Goal: Task Accomplishment & Management: Use online tool/utility

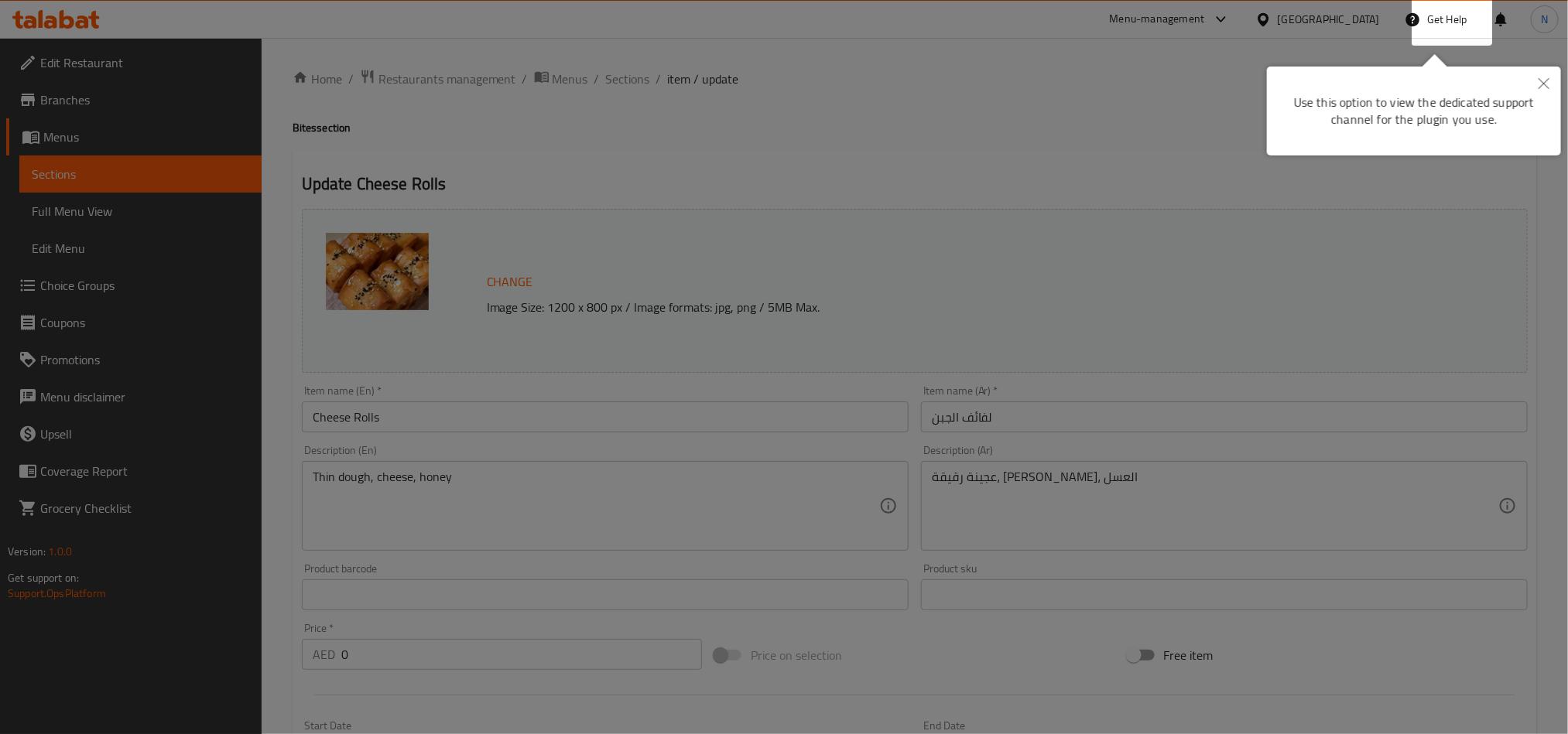
drag, startPoint x: 1552, startPoint y: 96, endPoint x: 1537, endPoint y: 103, distance: 16.6
click at [1548, 98] on div at bounding box center [784, 367] width 1568 height 734
click at [1549, 72] on button "Close" at bounding box center [1544, 83] width 34 height 35
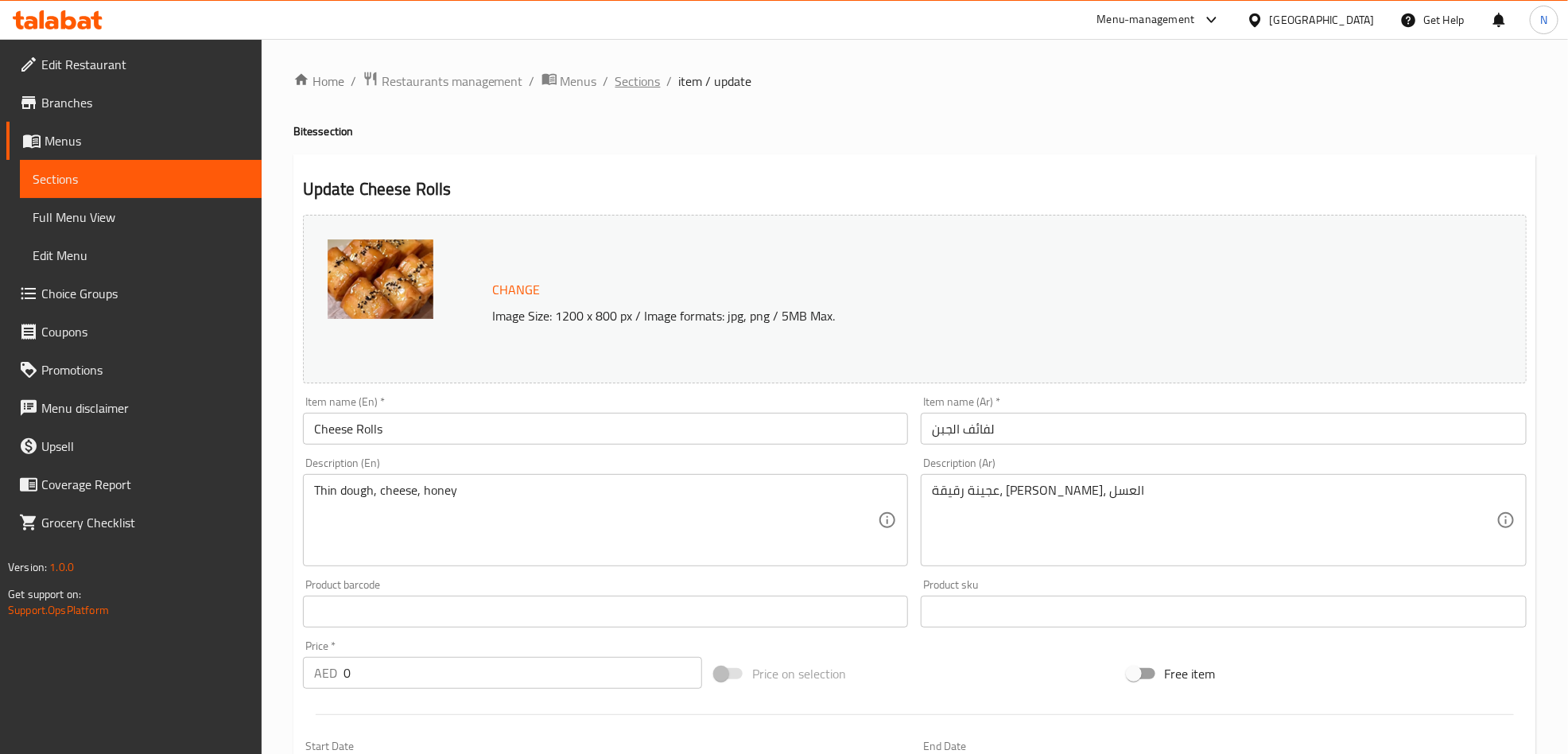
click at [620, 84] on span "Sections" at bounding box center [638, 81] width 45 height 19
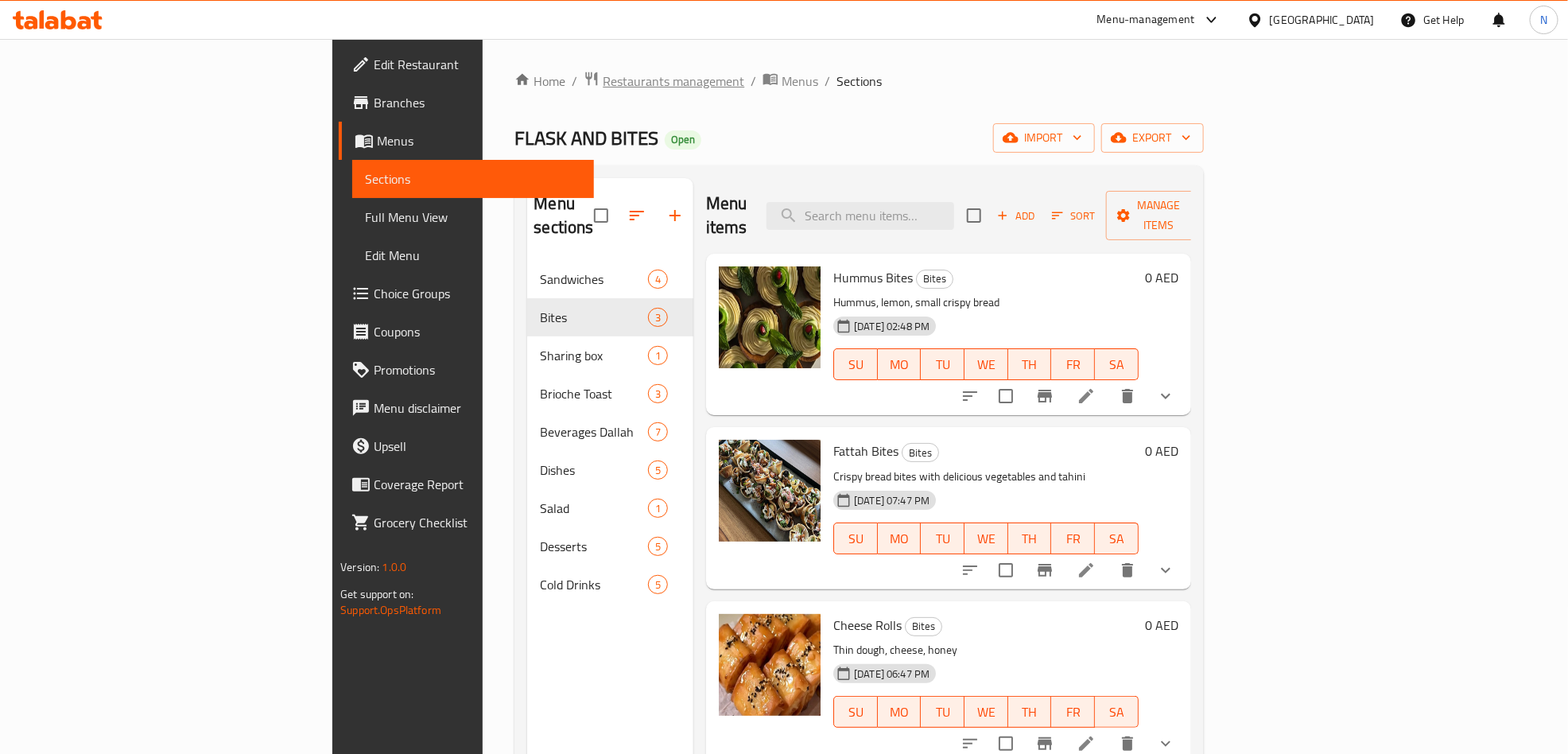
click at [603, 80] on span "Restaurants management" at bounding box center [673, 81] width 142 height 19
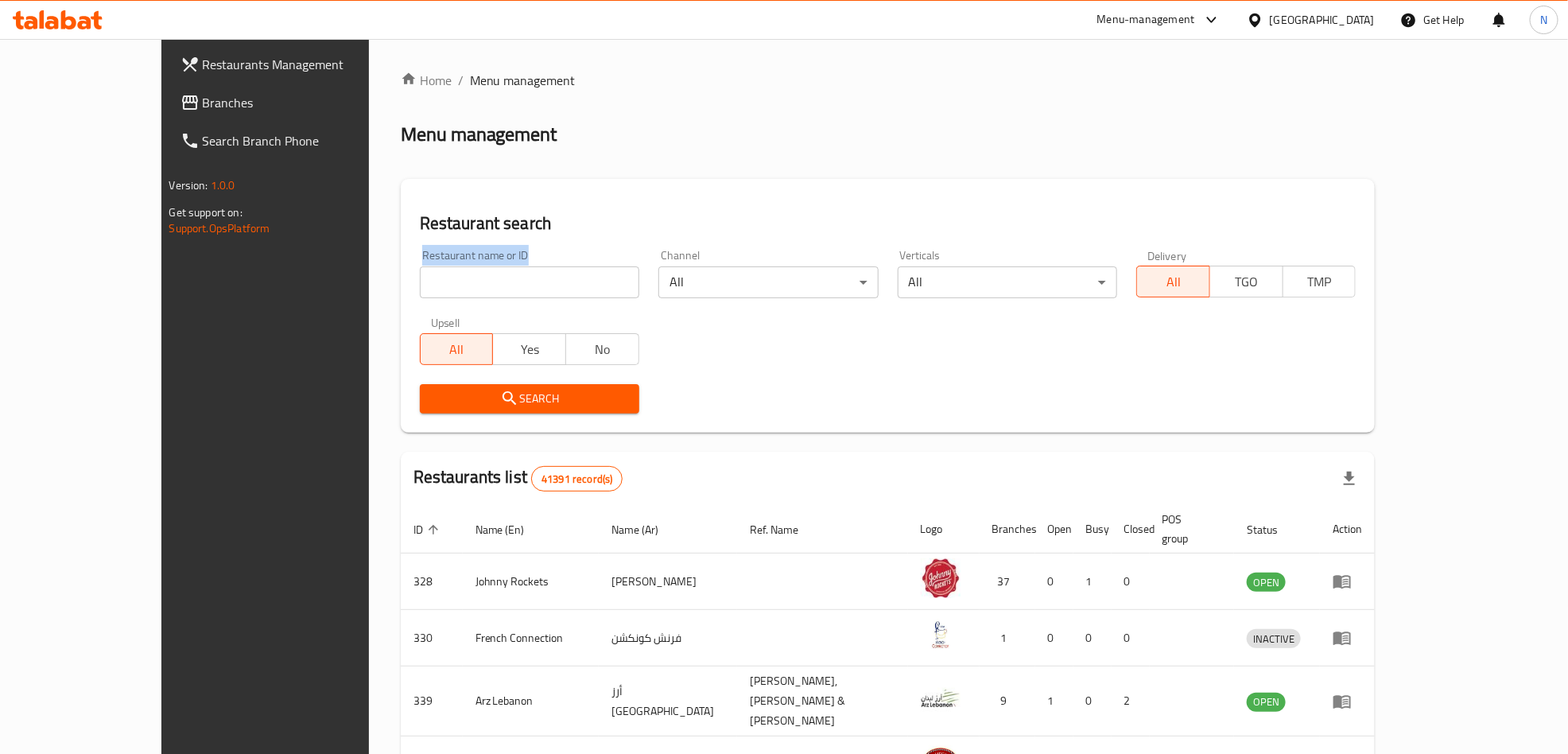
drag, startPoint x: 442, startPoint y: 246, endPoint x: 491, endPoint y: 265, distance: 52.6
click at [491, 265] on div "Restaurant name or ID Restaurant name or ID" at bounding box center [530, 273] width 239 height 67
copy label "Restaurant name or ID"
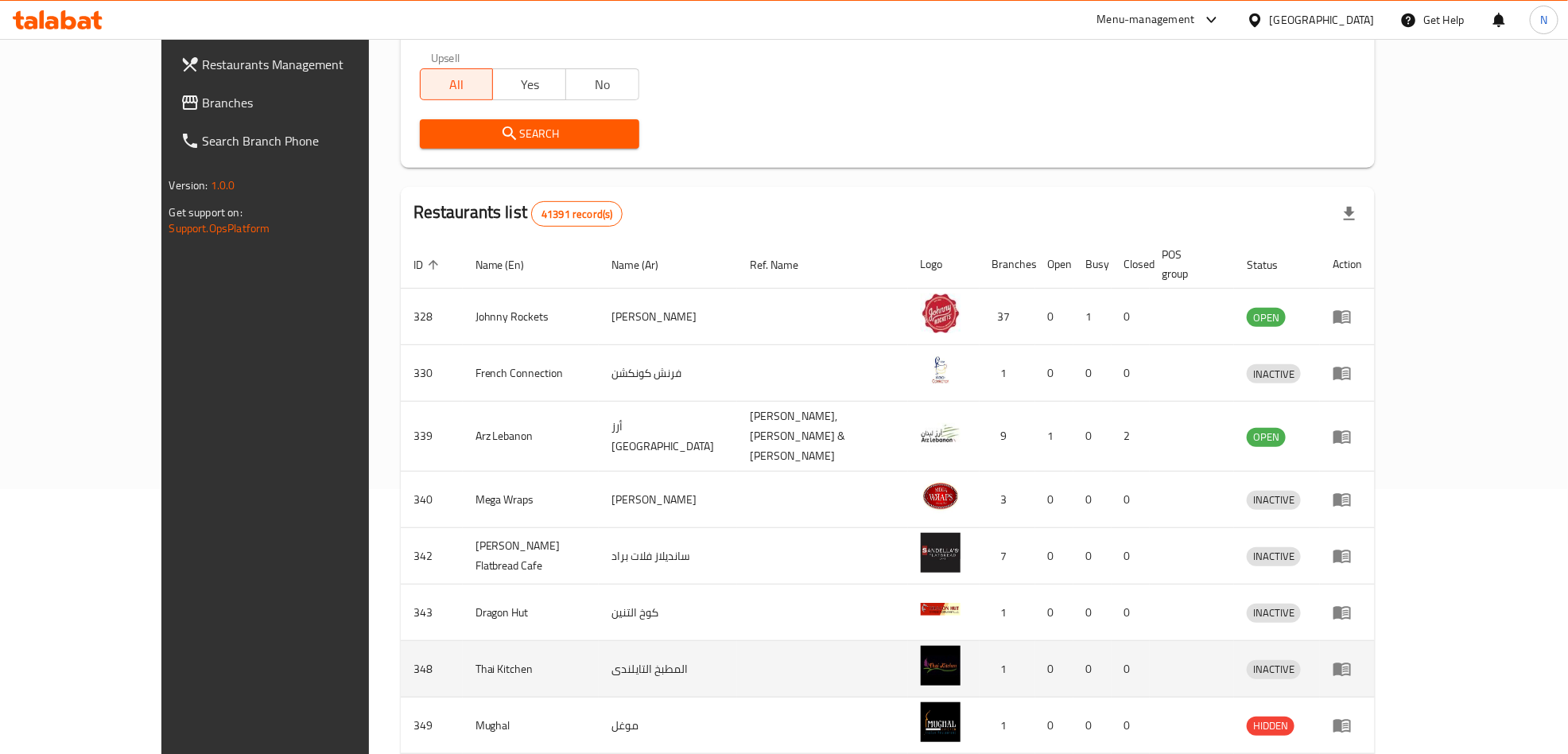
scroll to position [440, 0]
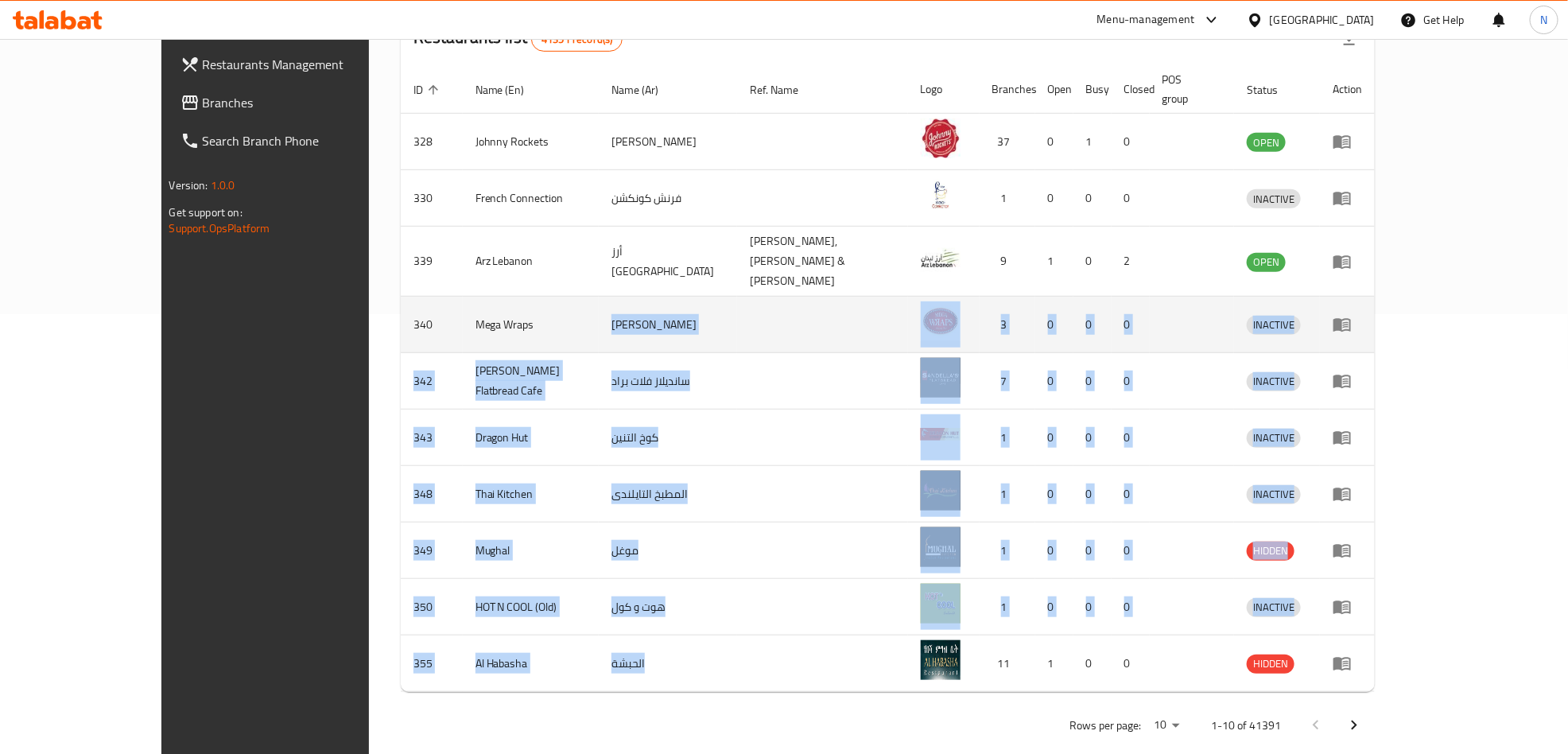
drag, startPoint x: 672, startPoint y: 618, endPoint x: 556, endPoint y: 274, distance: 363.0
click at [554, 274] on tbody "328 Johnny Rockets جوني روكيتس 37 0 1 0 OPEN 330 French Connection فرنش كونكشن …" at bounding box center [888, 403] width 975 height 578
click at [599, 296] on td "ميجا رابس" at bounding box center [668, 325] width 138 height 57
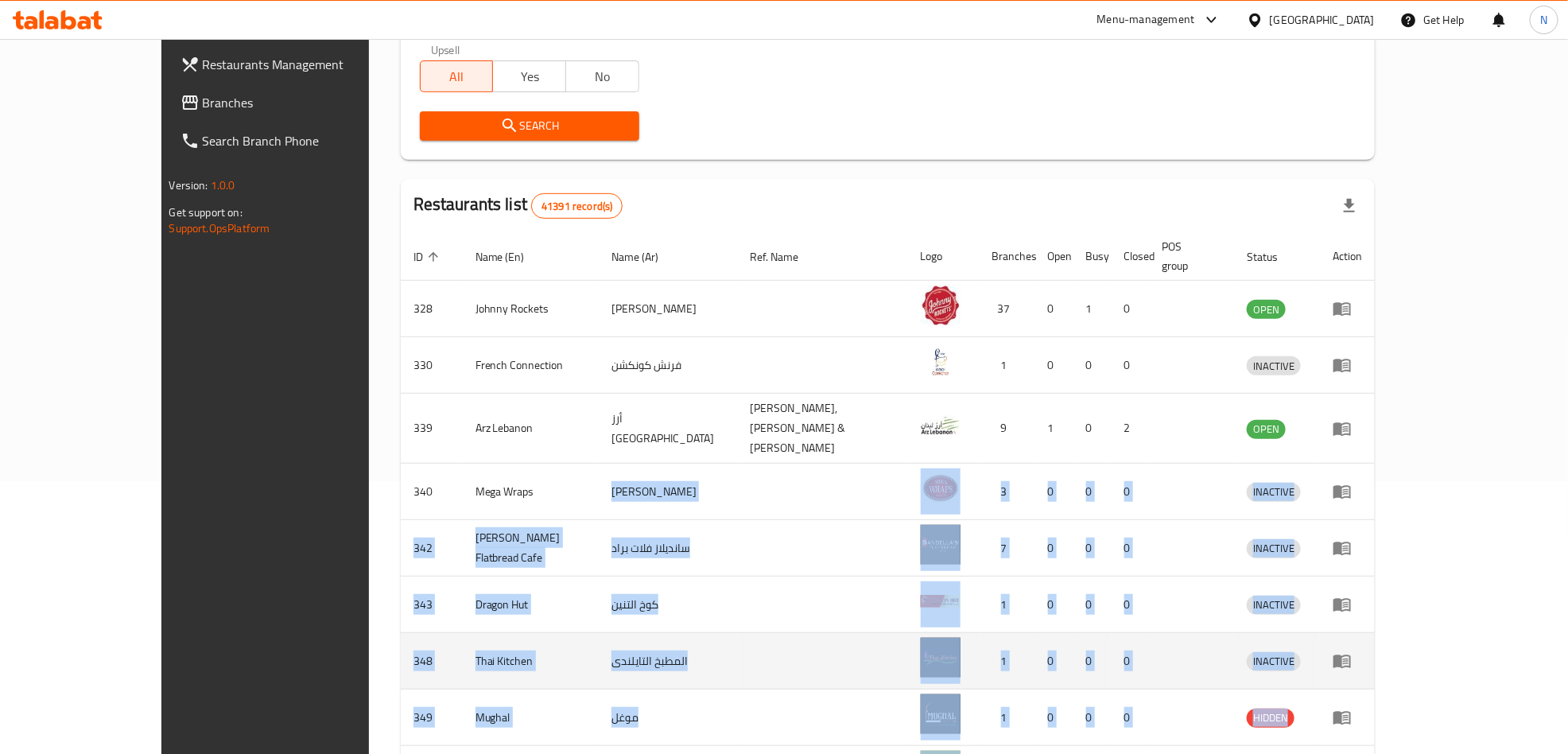
scroll to position [358, 0]
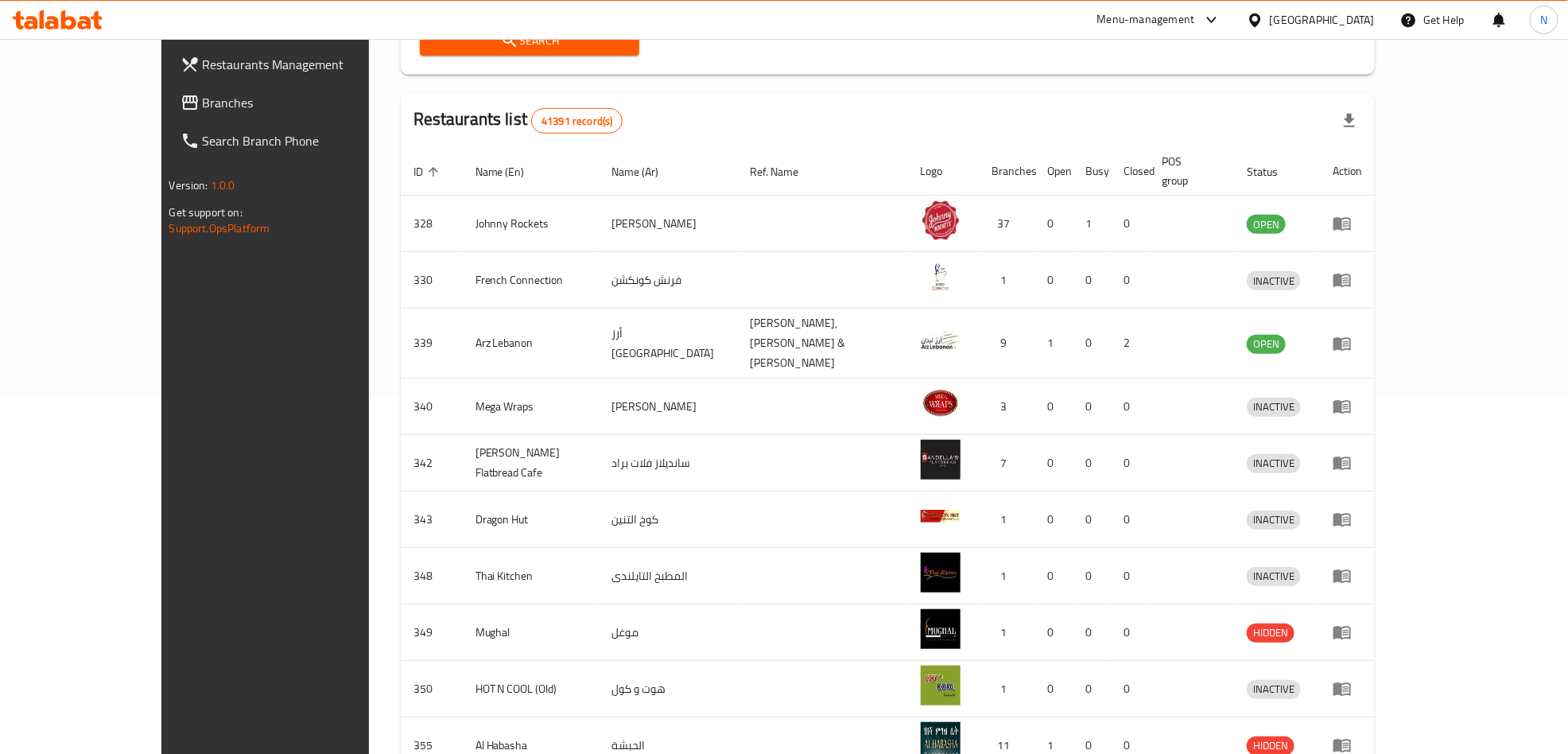
click at [463, 173] on th "Name (En)" at bounding box center [531, 171] width 137 height 49
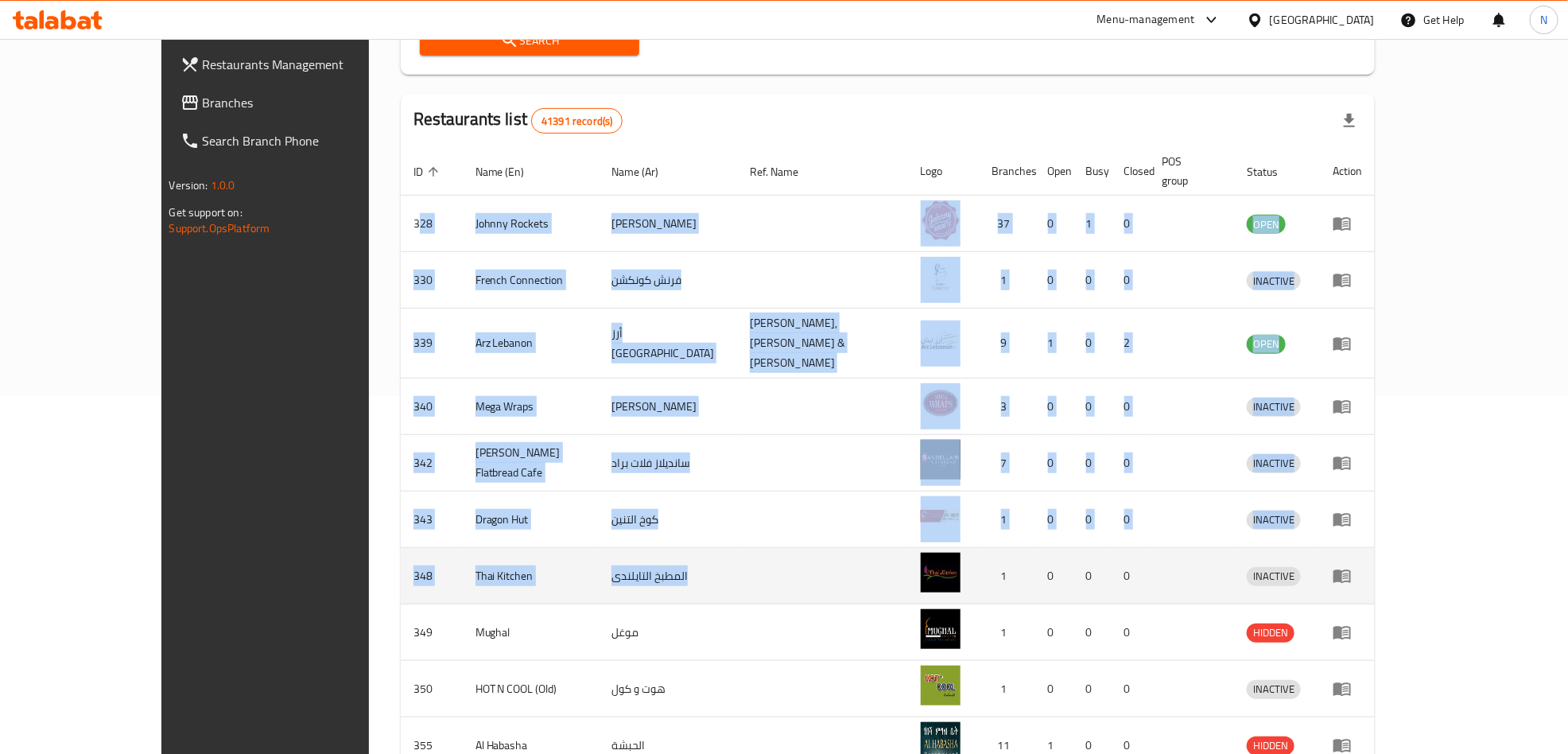
scroll to position [440, 0]
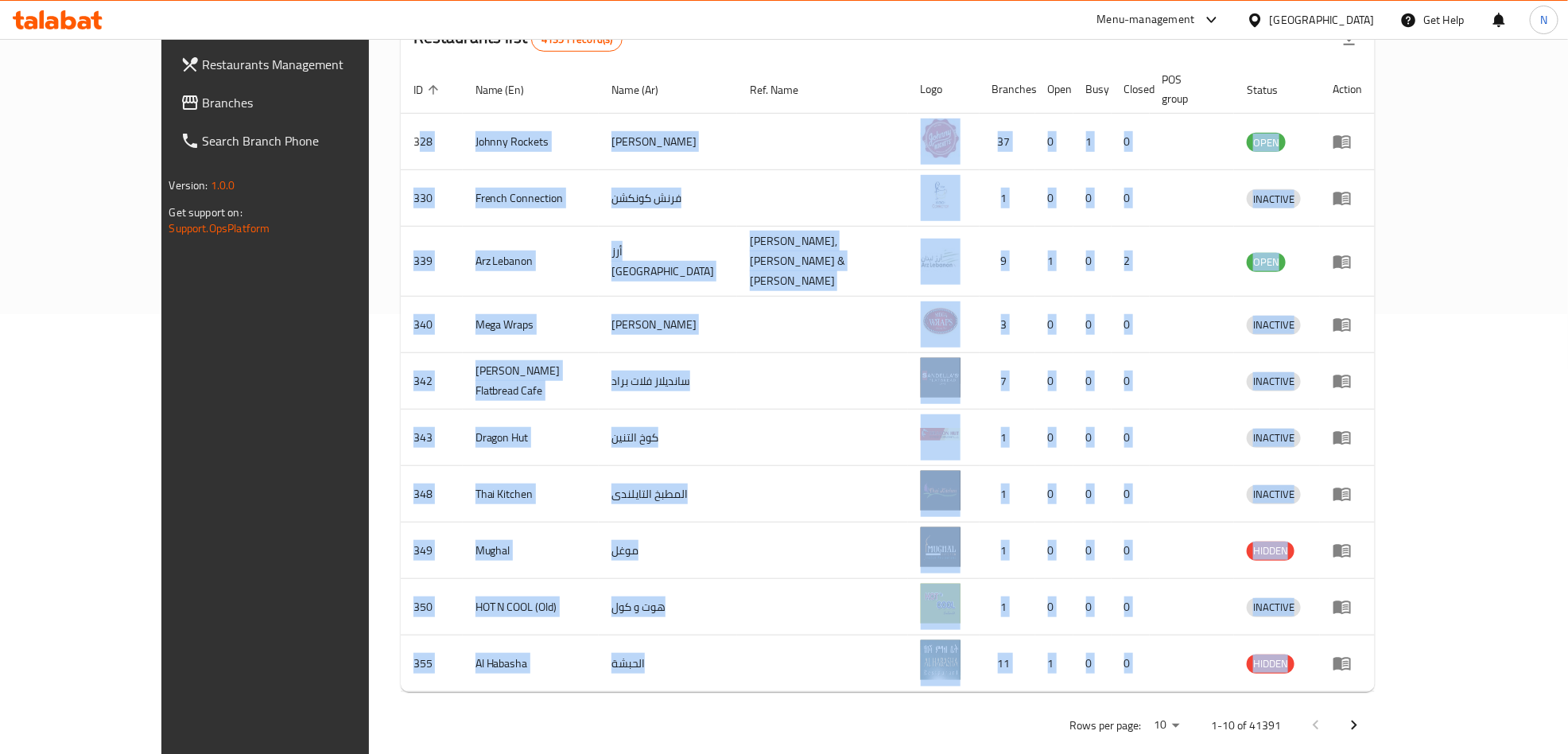
drag, startPoint x: 311, startPoint y: 203, endPoint x: 730, endPoint y: 688, distance: 640.9
click at [730, 688] on div "Home / Menu management Menu management Restaurant search Restaurant name or ID …" at bounding box center [888, 188] width 975 height 1115
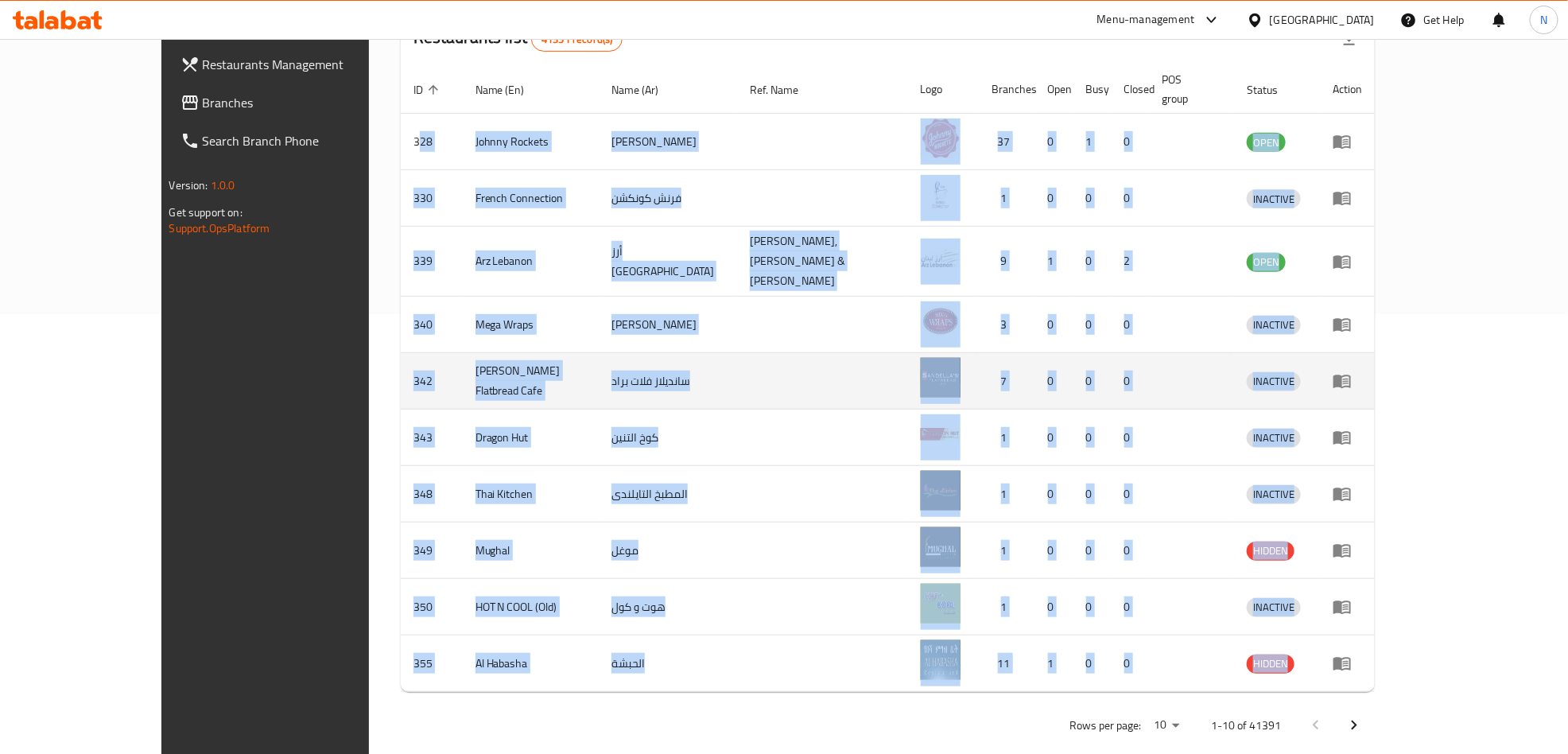
click at [627, 371] on td "سانديلاز فلات براد" at bounding box center [668, 381] width 138 height 57
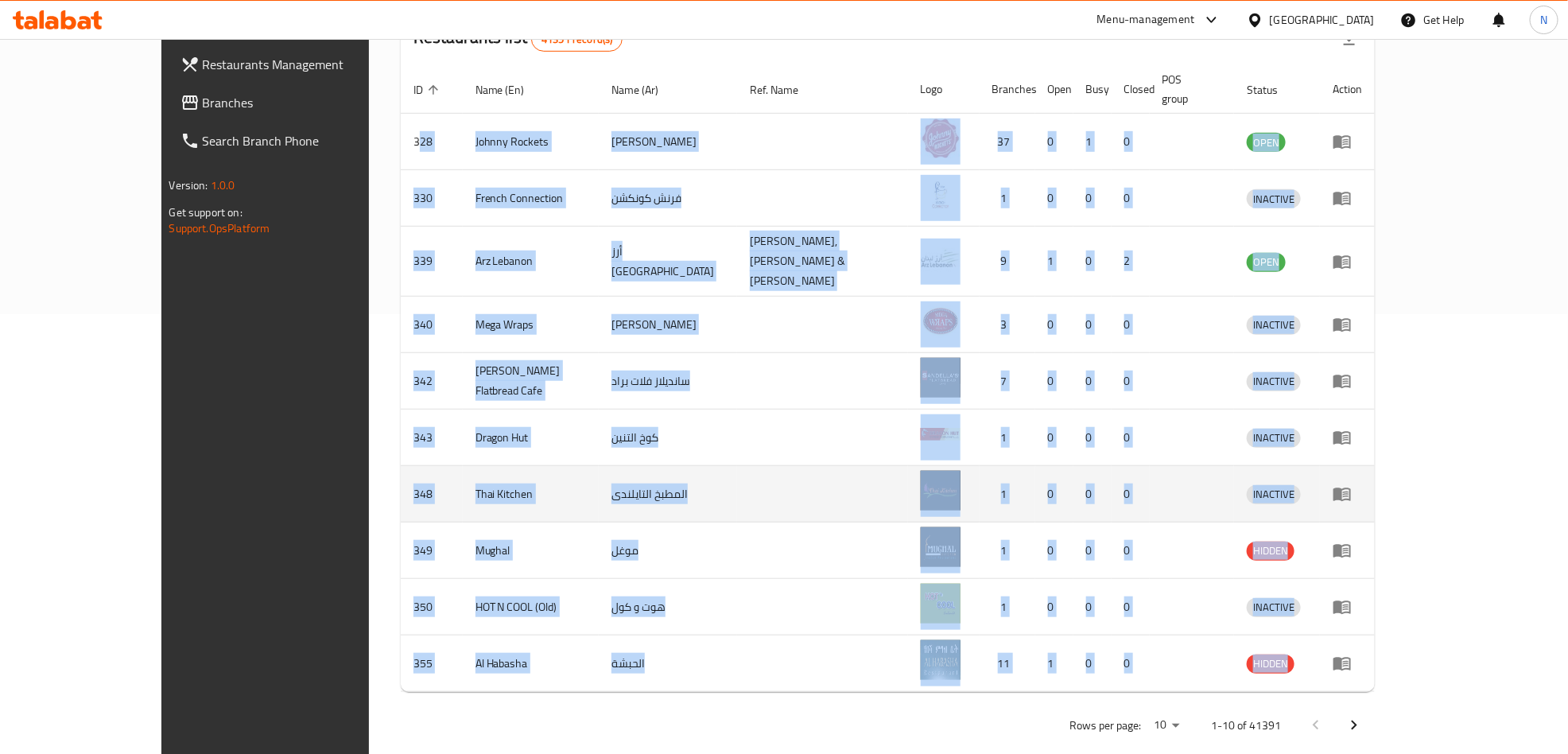
drag, startPoint x: 833, startPoint y: 466, endPoint x: 821, endPoint y: 464, distance: 12.2
click at [831, 466] on td "enhanced table" at bounding box center [822, 495] width 171 height 57
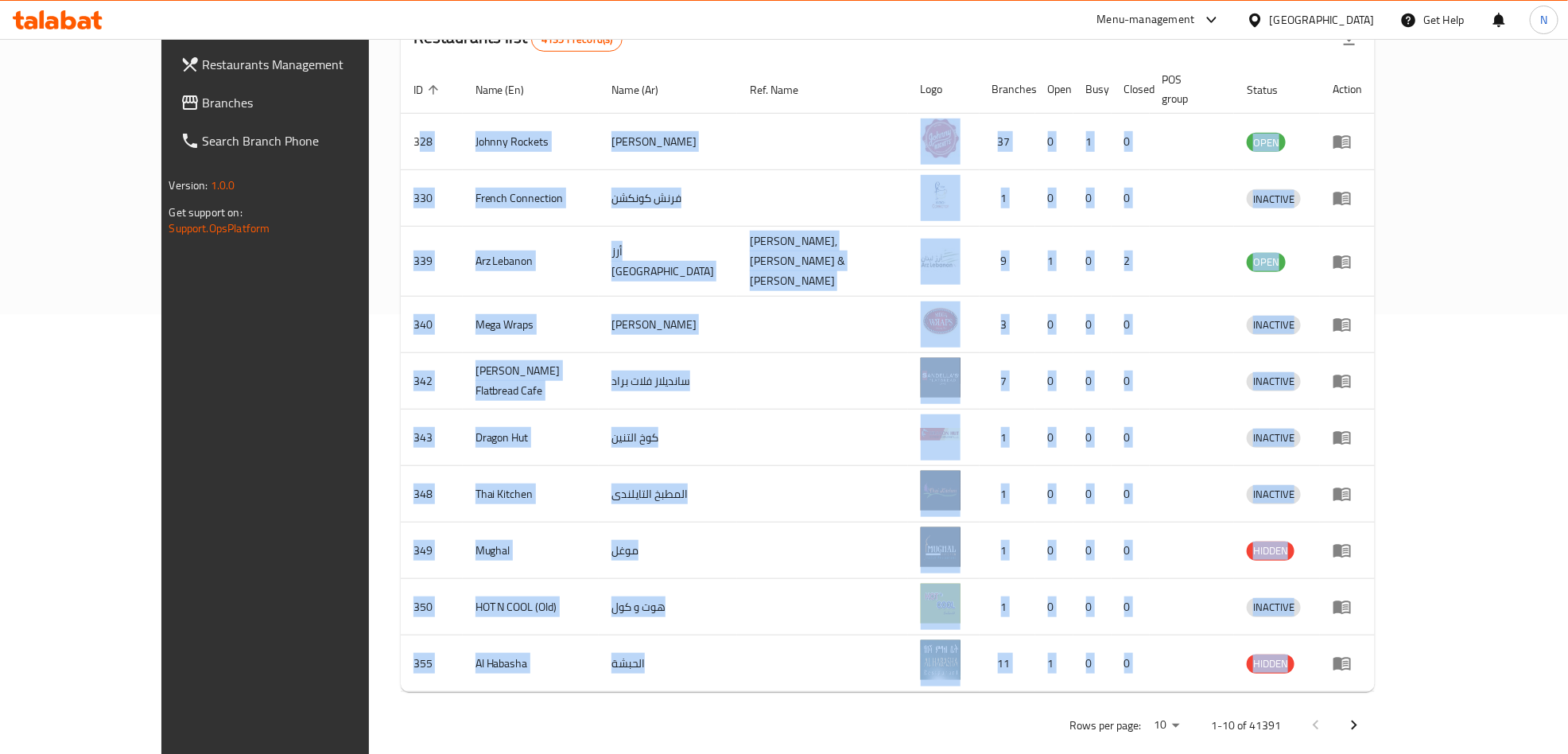
click at [688, 724] on div "Home / Menu management Menu management Restaurant search Restaurant name or ID …" at bounding box center [888, 188] width 1039 height 1179
click at [686, 724] on div "Home / Menu management Menu management Restaurant search Restaurant name or ID …" at bounding box center [888, 188] width 1039 height 1179
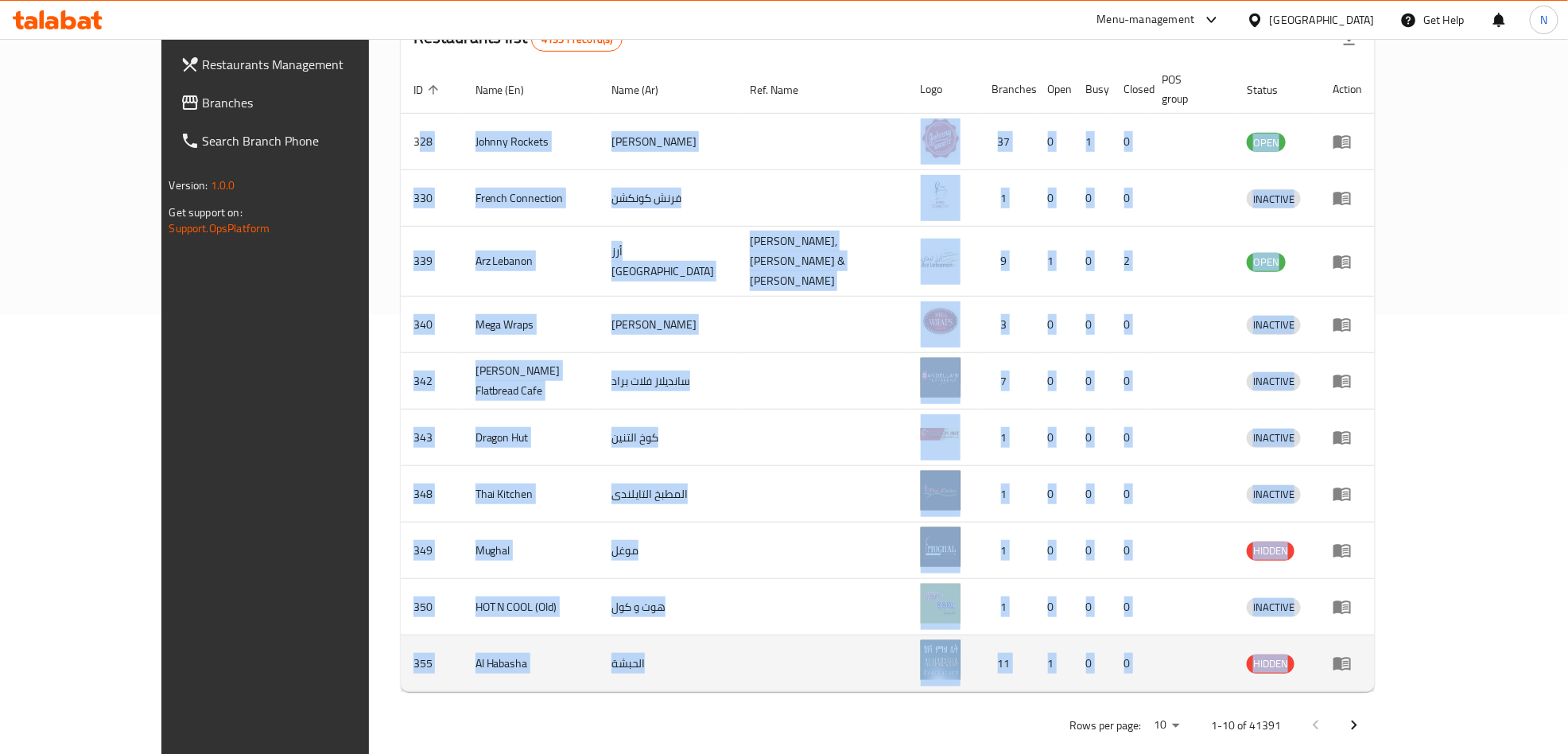
click at [685, 658] on td "الحبشة" at bounding box center [668, 664] width 138 height 57
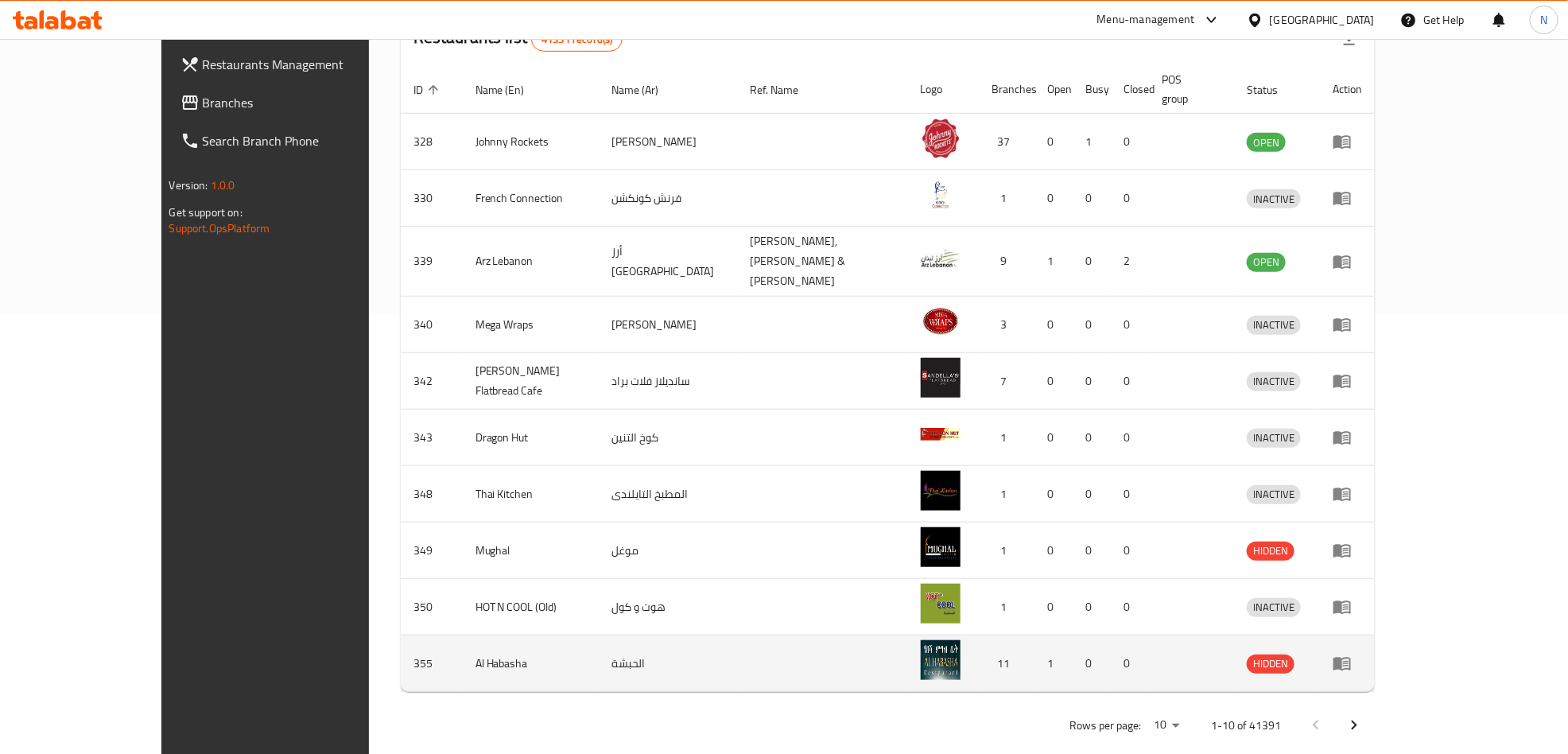
drag, startPoint x: 682, startPoint y: 654, endPoint x: 669, endPoint y: 633, distance: 24.7
click at [669, 635] on td "الحبشة" at bounding box center [668, 664] width 138 height 57
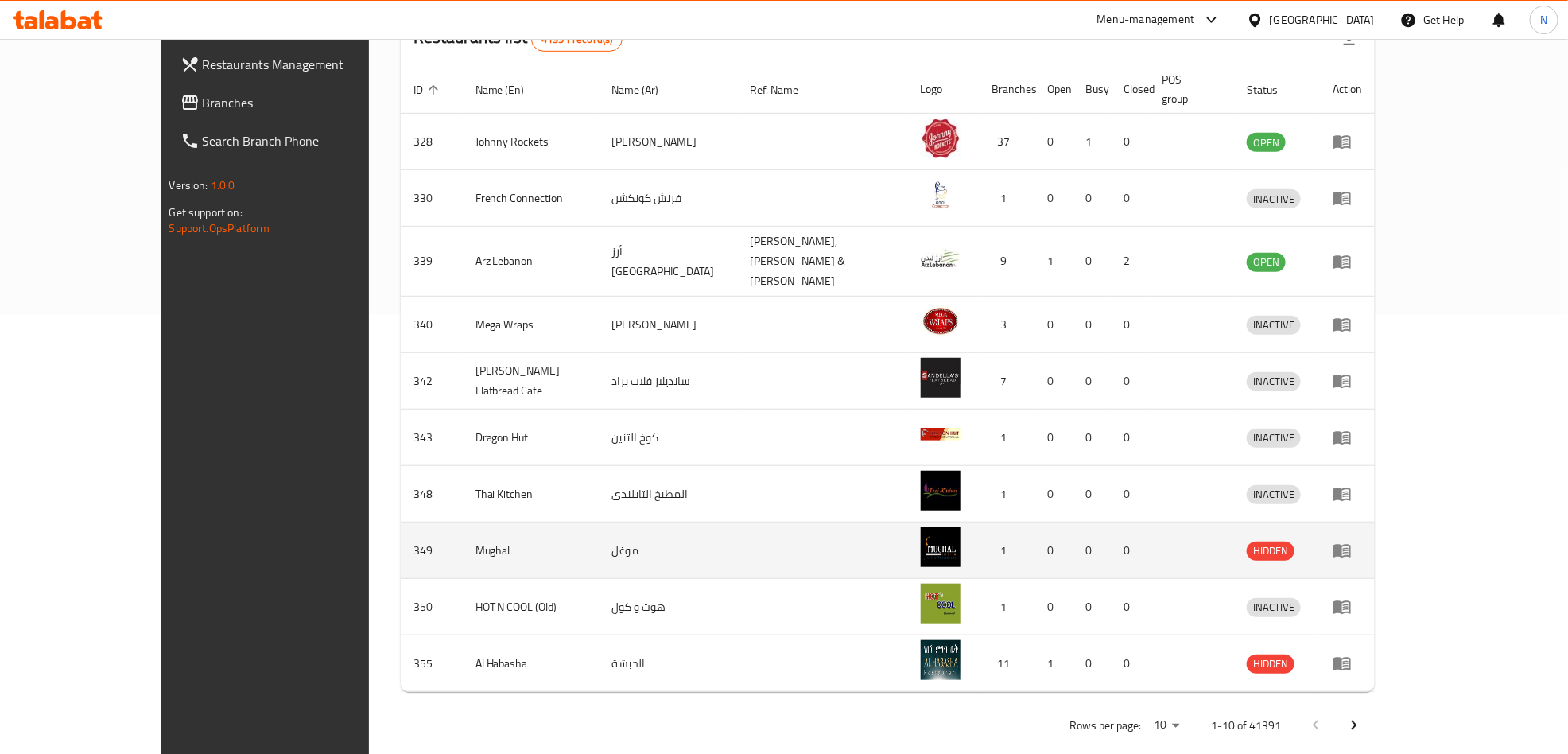
drag, startPoint x: 625, startPoint y: 642, endPoint x: 452, endPoint y: 508, distance: 218.8
click at [452, 508] on tbody "328 Johnny Rockets جوني روكيتس 37 0 1 0 OPEN 330 French Connection فرنش كونكشن …" at bounding box center [888, 403] width 975 height 578
click at [463, 522] on td "Mughal" at bounding box center [531, 550] width 137 height 57
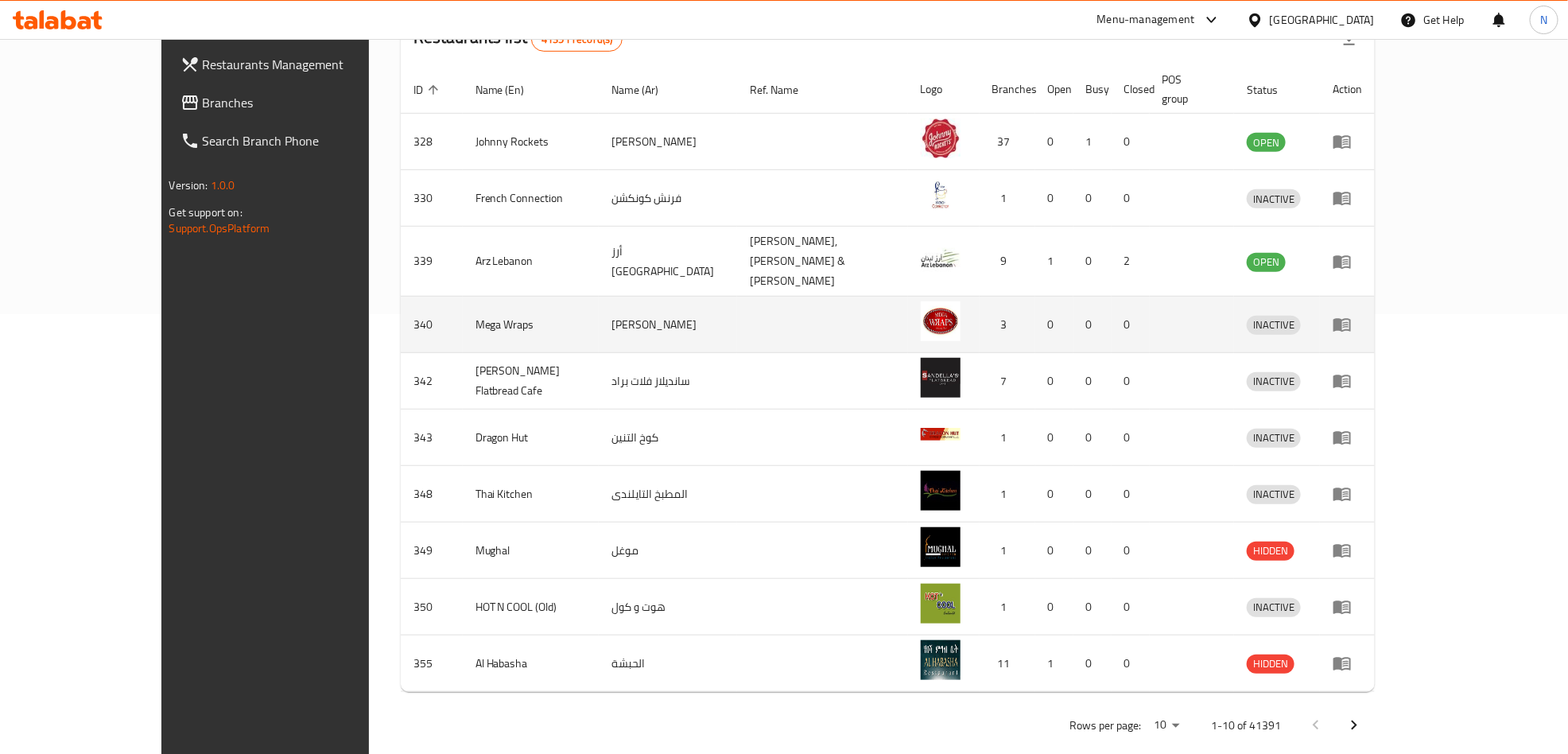
scroll to position [82, 0]
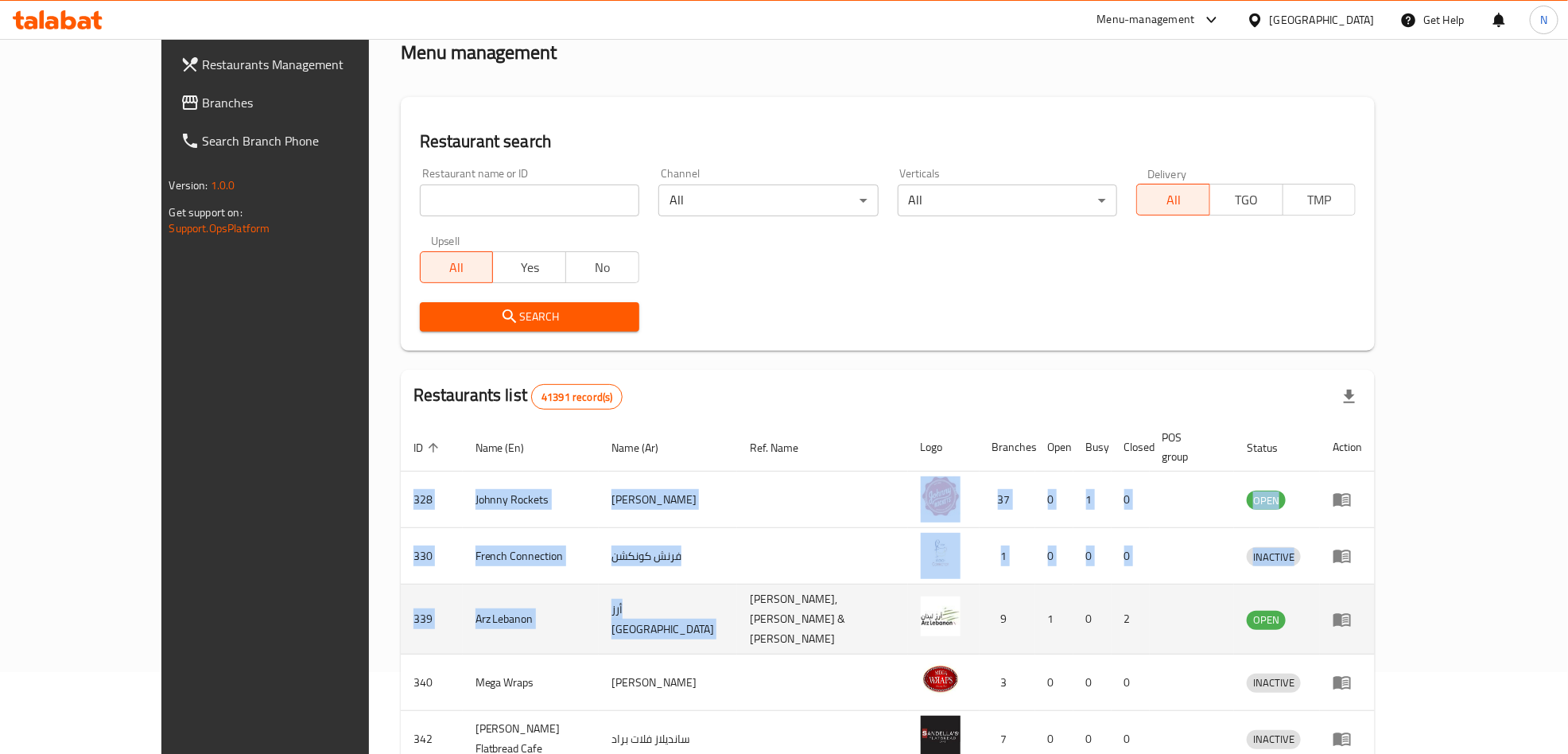
drag, startPoint x: 319, startPoint y: 477, endPoint x: 693, endPoint y: 596, distance: 392.5
click at [693, 596] on tbody "328 Johnny Rockets جوني روكيتس 37 0 1 0 OPEN 330 French Connection فرنش كونكشن …" at bounding box center [888, 760] width 975 height 578
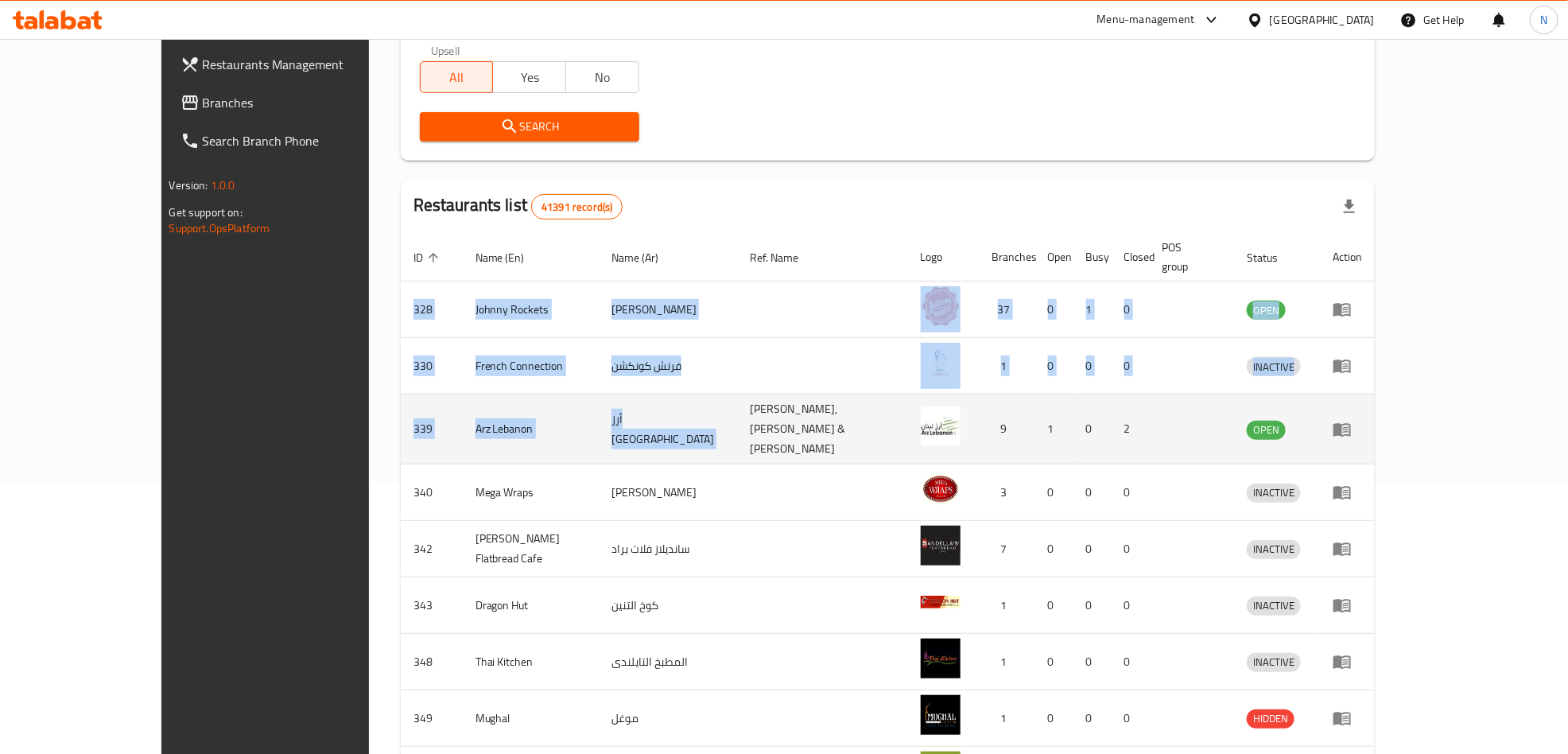
scroll to position [440, 0]
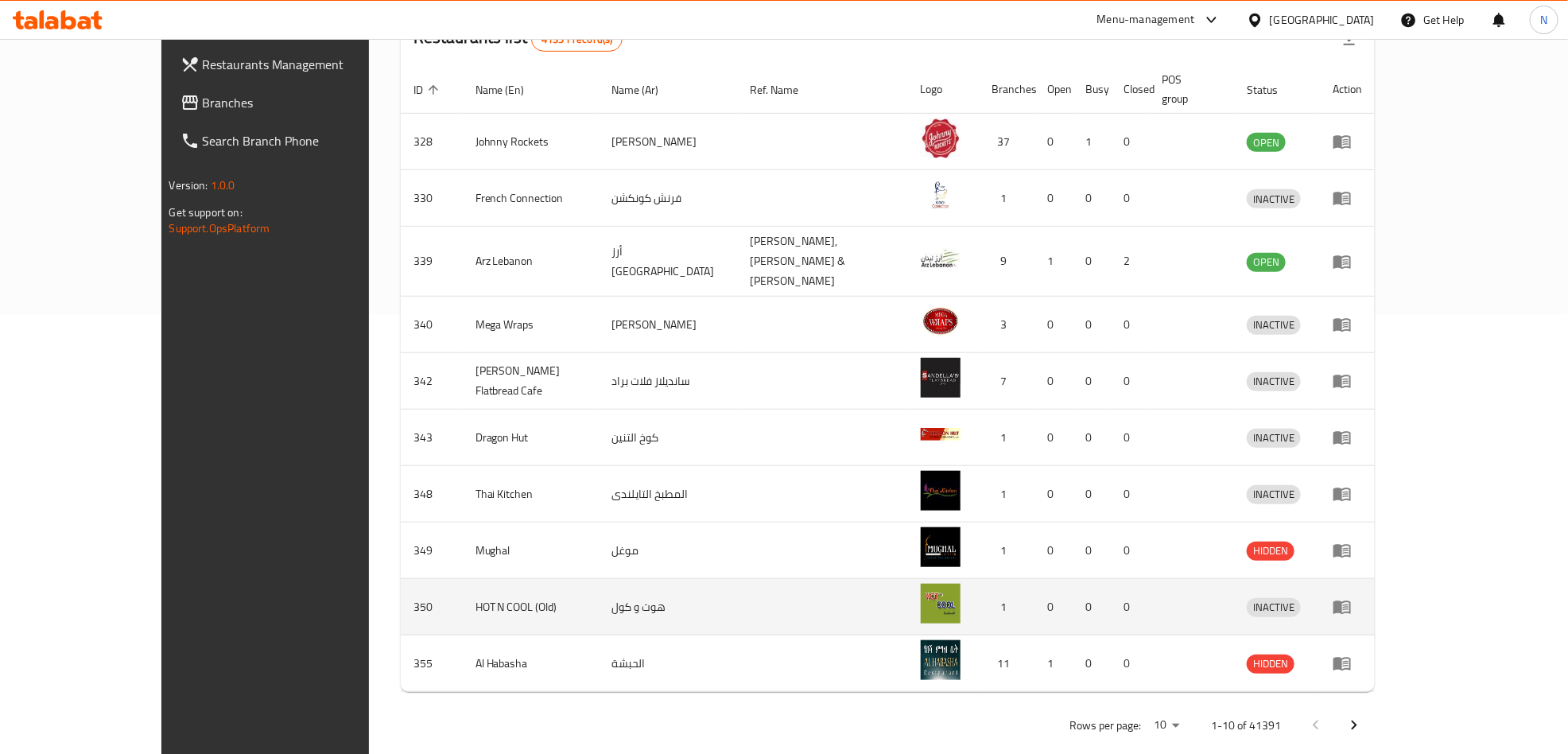
click at [689, 601] on td "هوت و كول" at bounding box center [668, 607] width 138 height 57
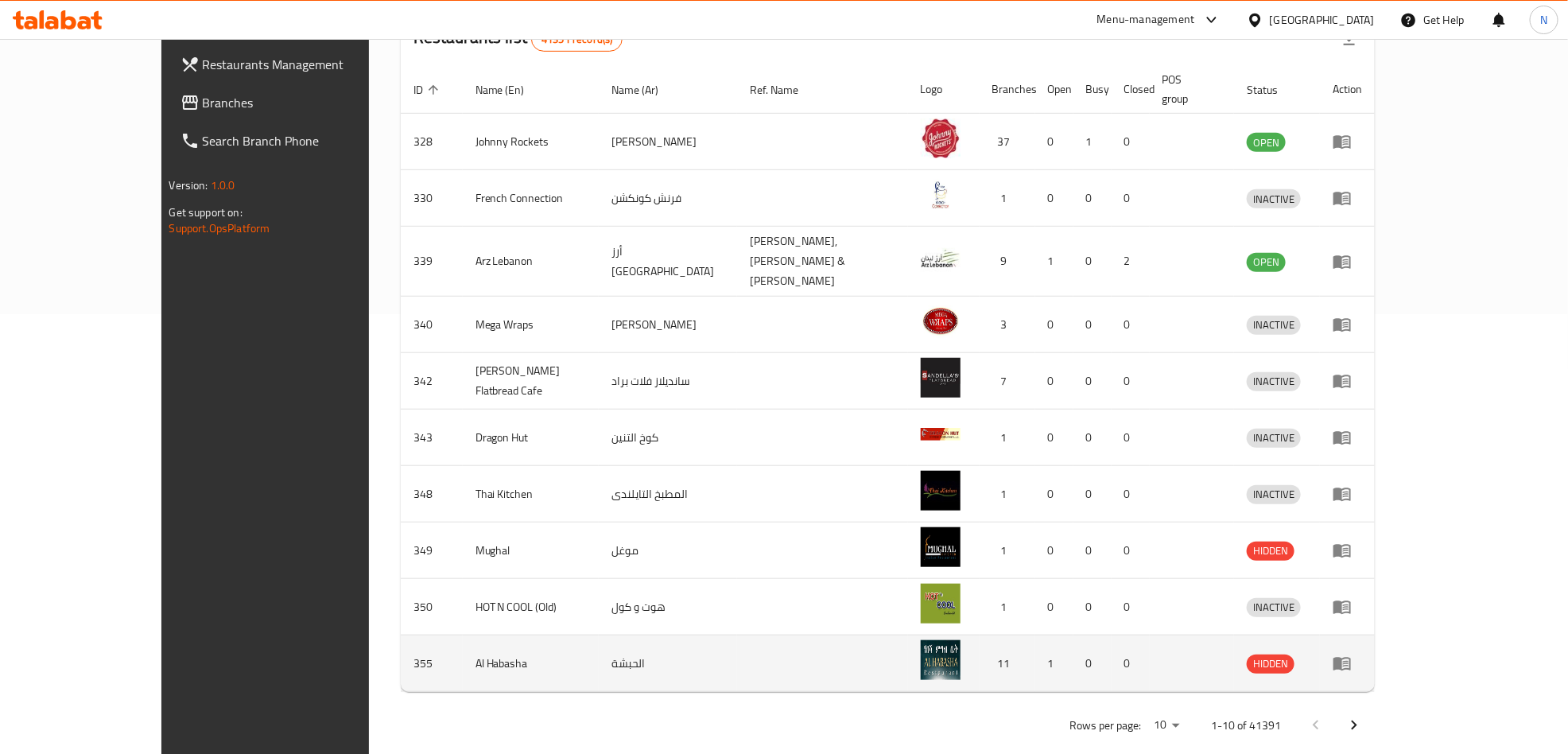
drag, startPoint x: 678, startPoint y: 617, endPoint x: 888, endPoint y: 620, distance: 210.0
click at [888, 635] on tr "355 Al Habasha الحبشة 11 1 0 0 HIDDEN" at bounding box center [888, 664] width 975 height 57
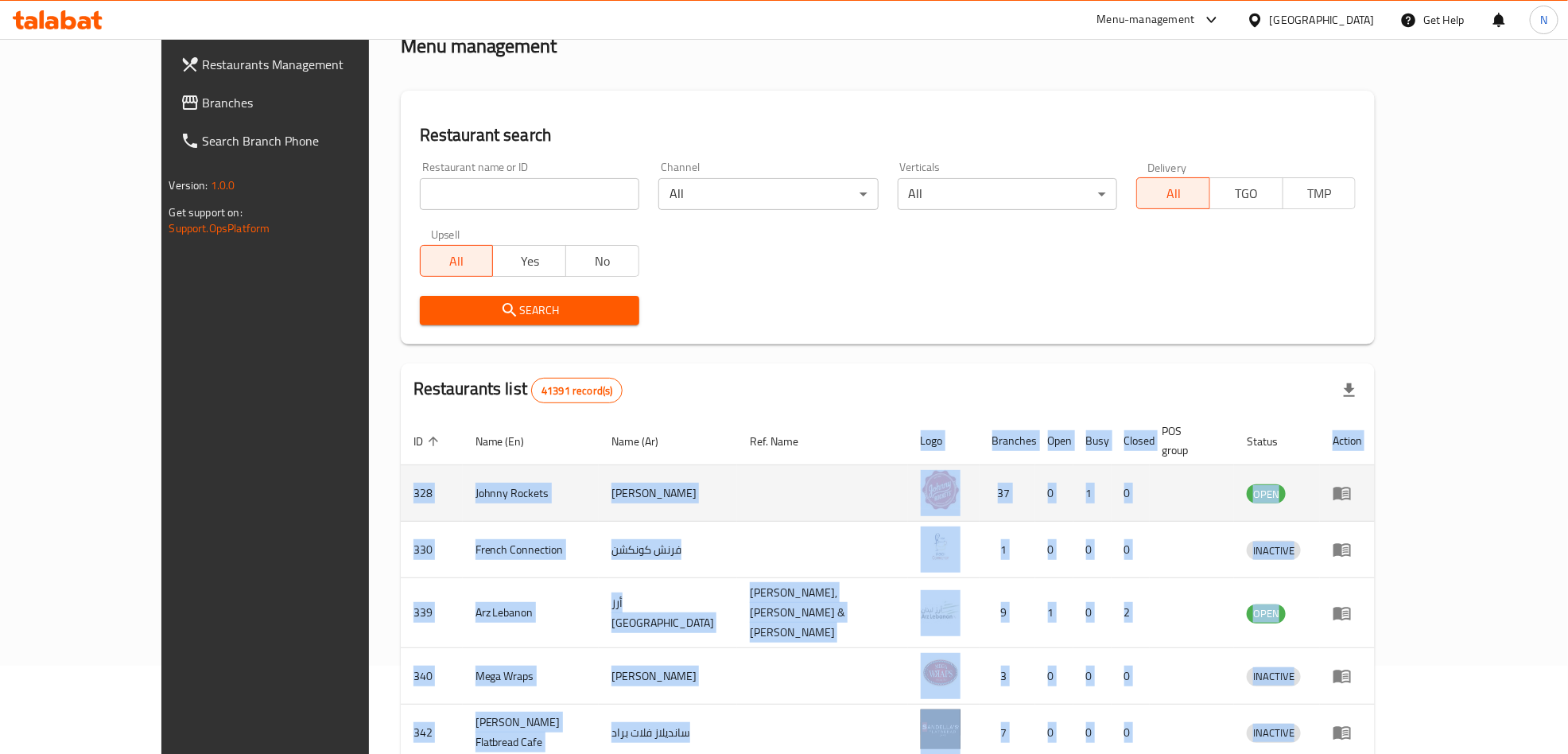
scroll to position [82, 0]
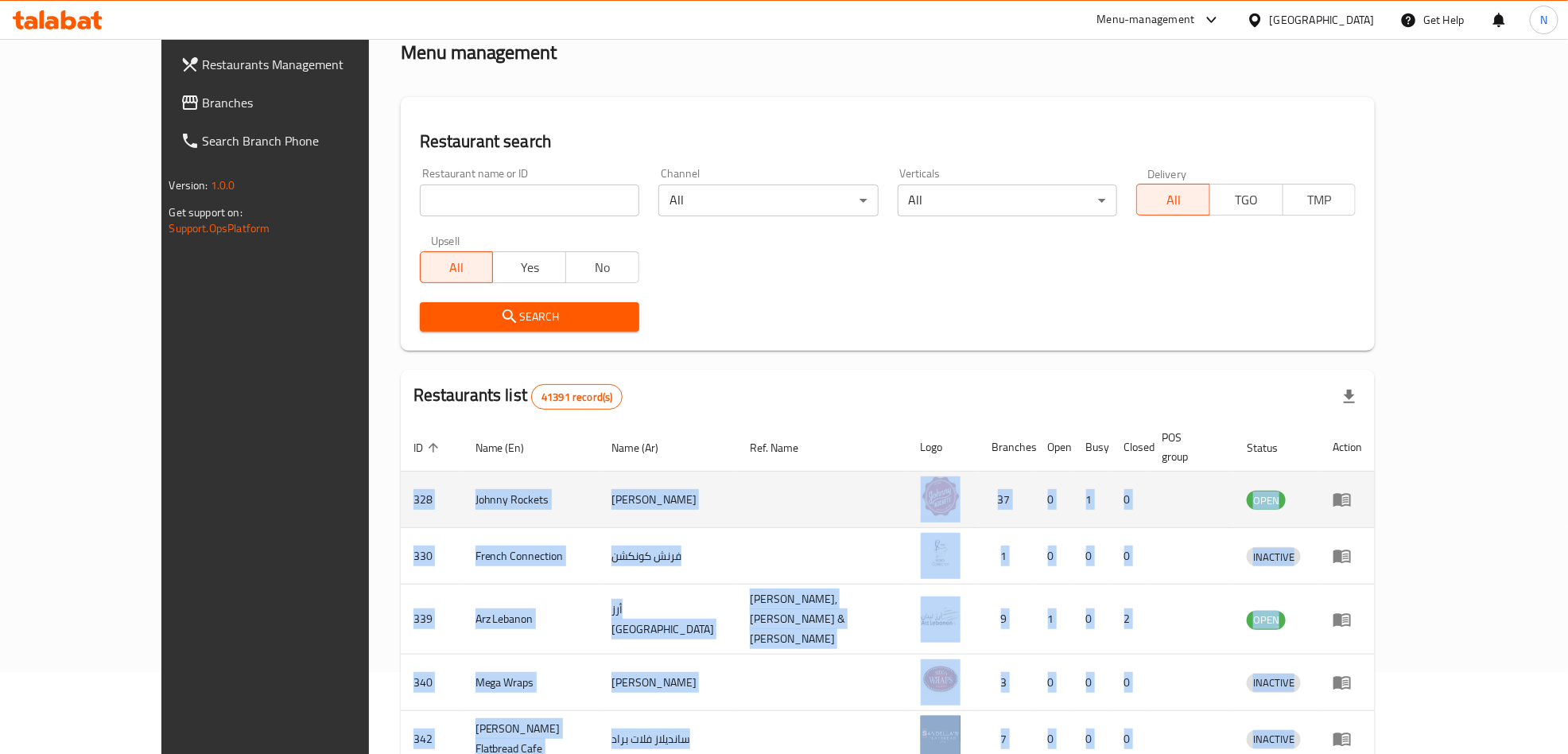
drag, startPoint x: 1234, startPoint y: 637, endPoint x: 350, endPoint y: 483, distance: 897.3
click at [401, 475] on tbody "328 Johnny Rockets جوني روكيتس 37 0 1 0 OPEN 330 French Connection فرنش كونكشن …" at bounding box center [888, 760] width 975 height 578
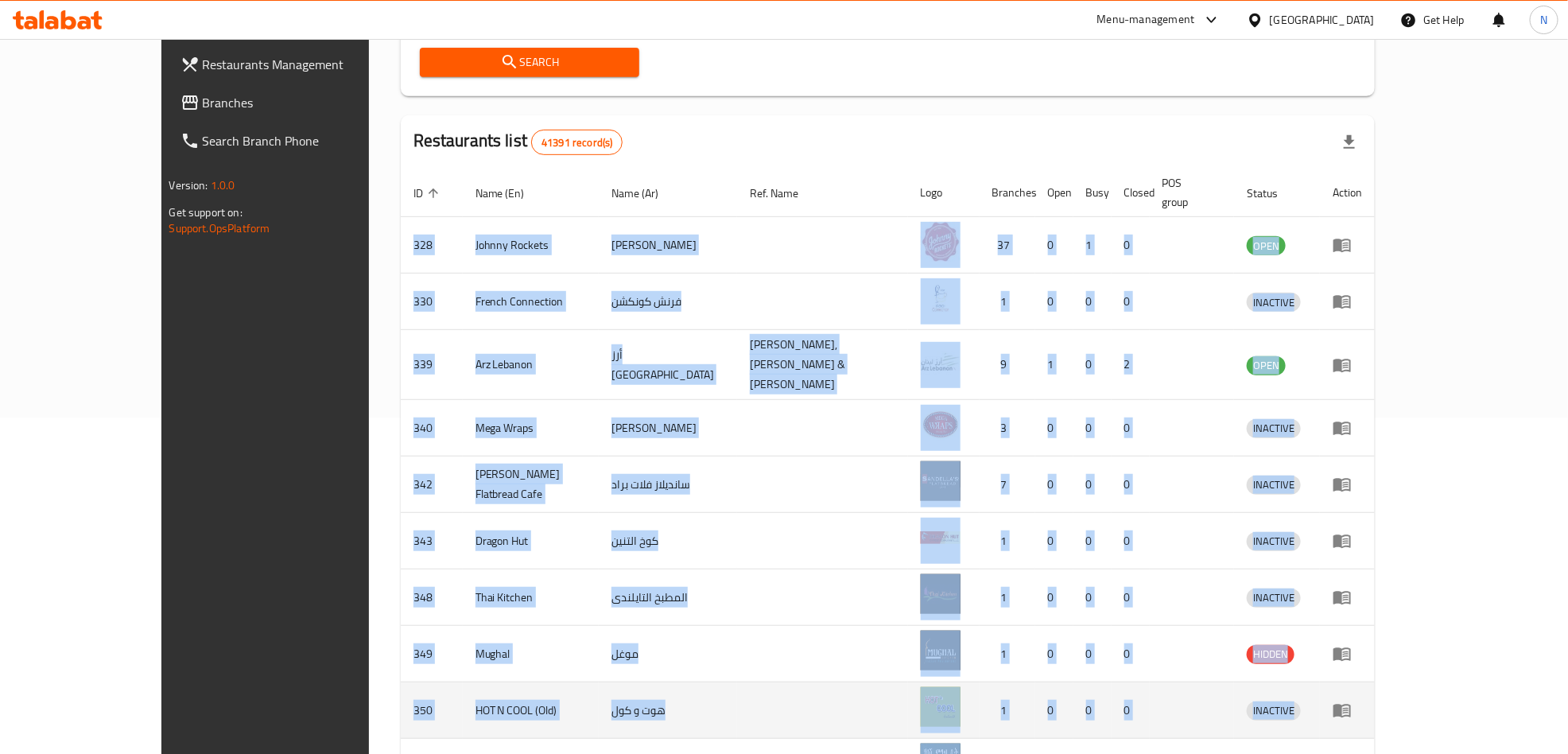
scroll to position [440, 0]
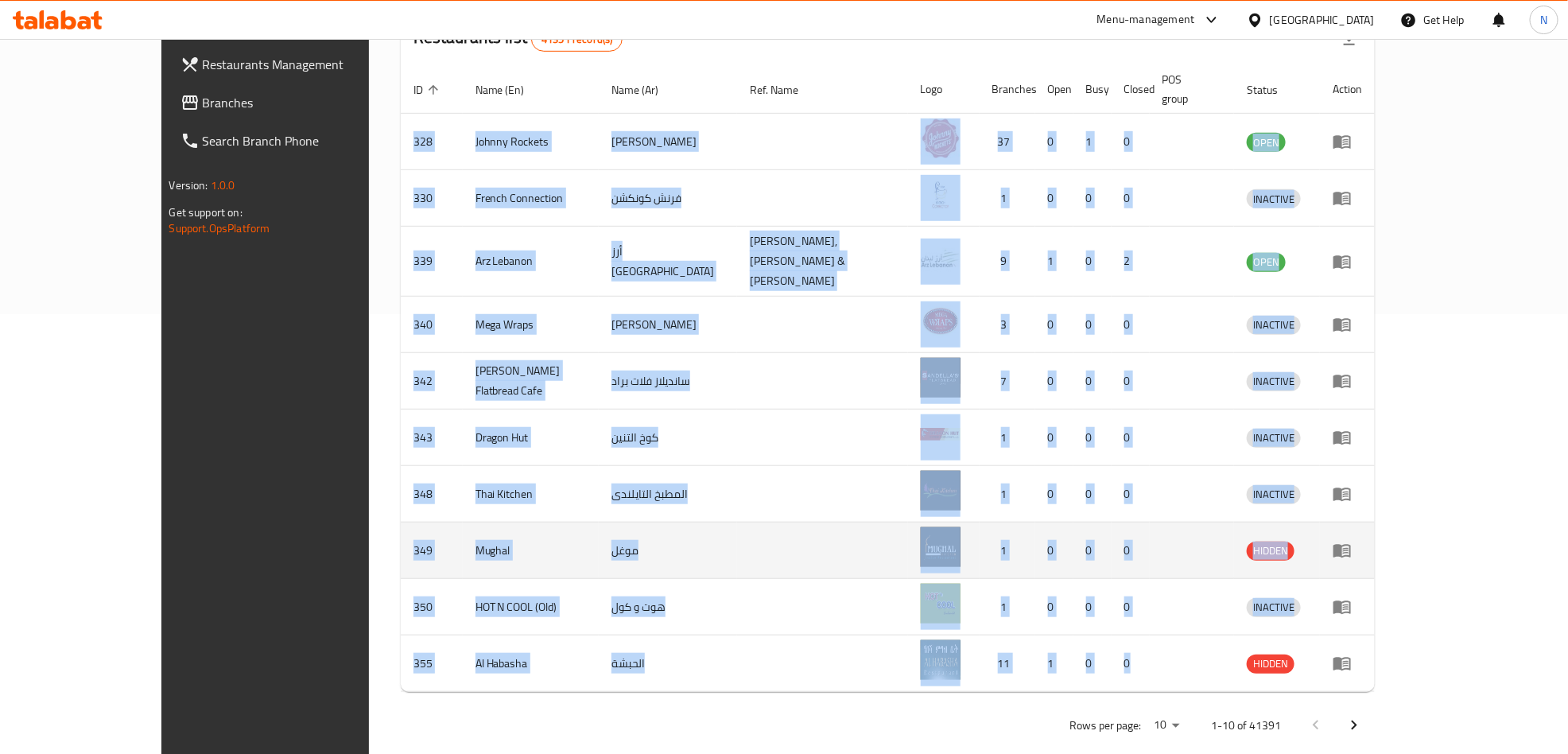
click at [737, 542] on td "enhanced table" at bounding box center [822, 550] width 171 height 57
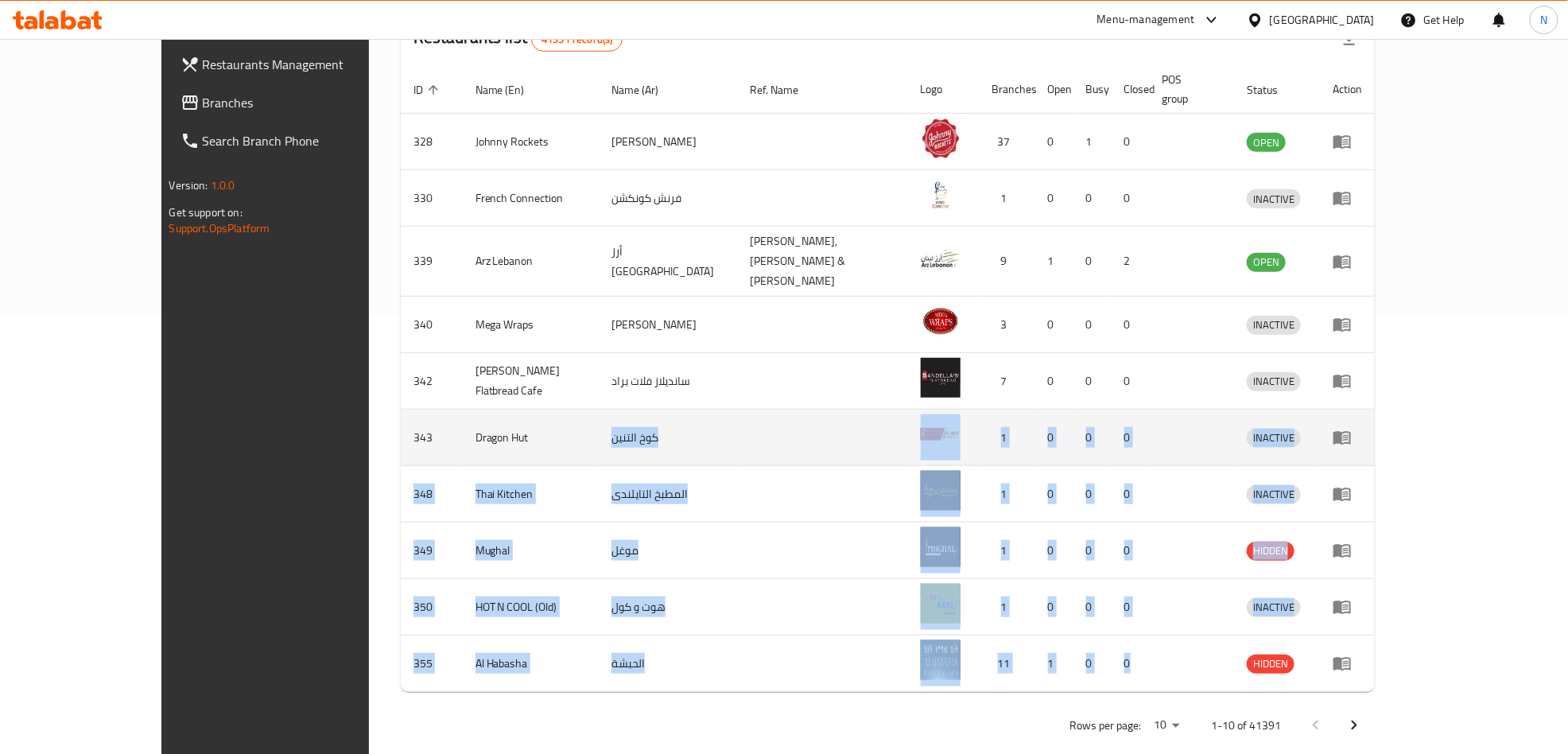
drag, startPoint x: 1131, startPoint y: 627, endPoint x: 558, endPoint y: 399, distance: 616.7
click at [558, 399] on tbody "328 Johnny Rockets جوني روكيتس 37 0 1 0 OPEN 330 French Connection فرنش كونكشن …" at bounding box center [888, 403] width 975 height 578
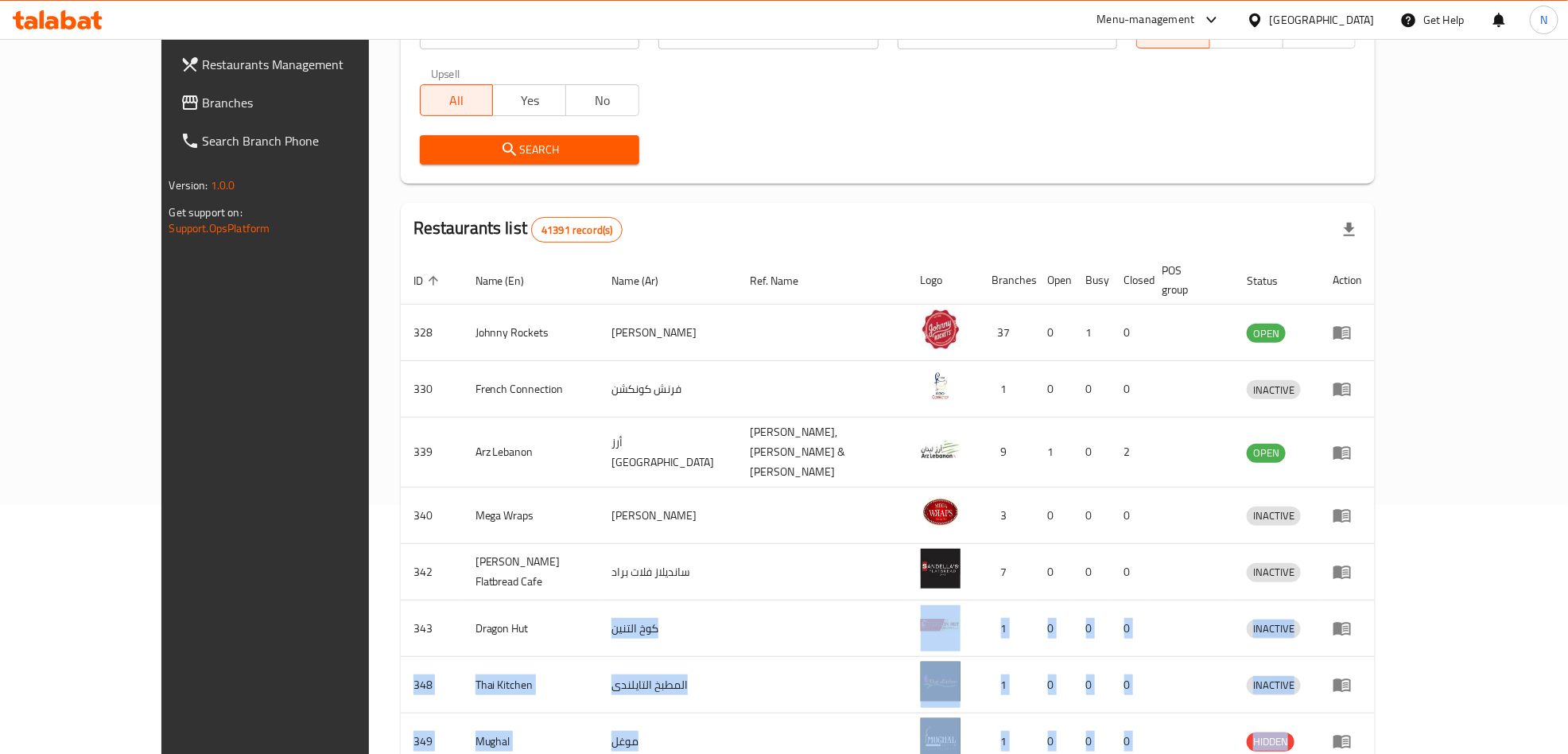
scroll to position [0, 0]
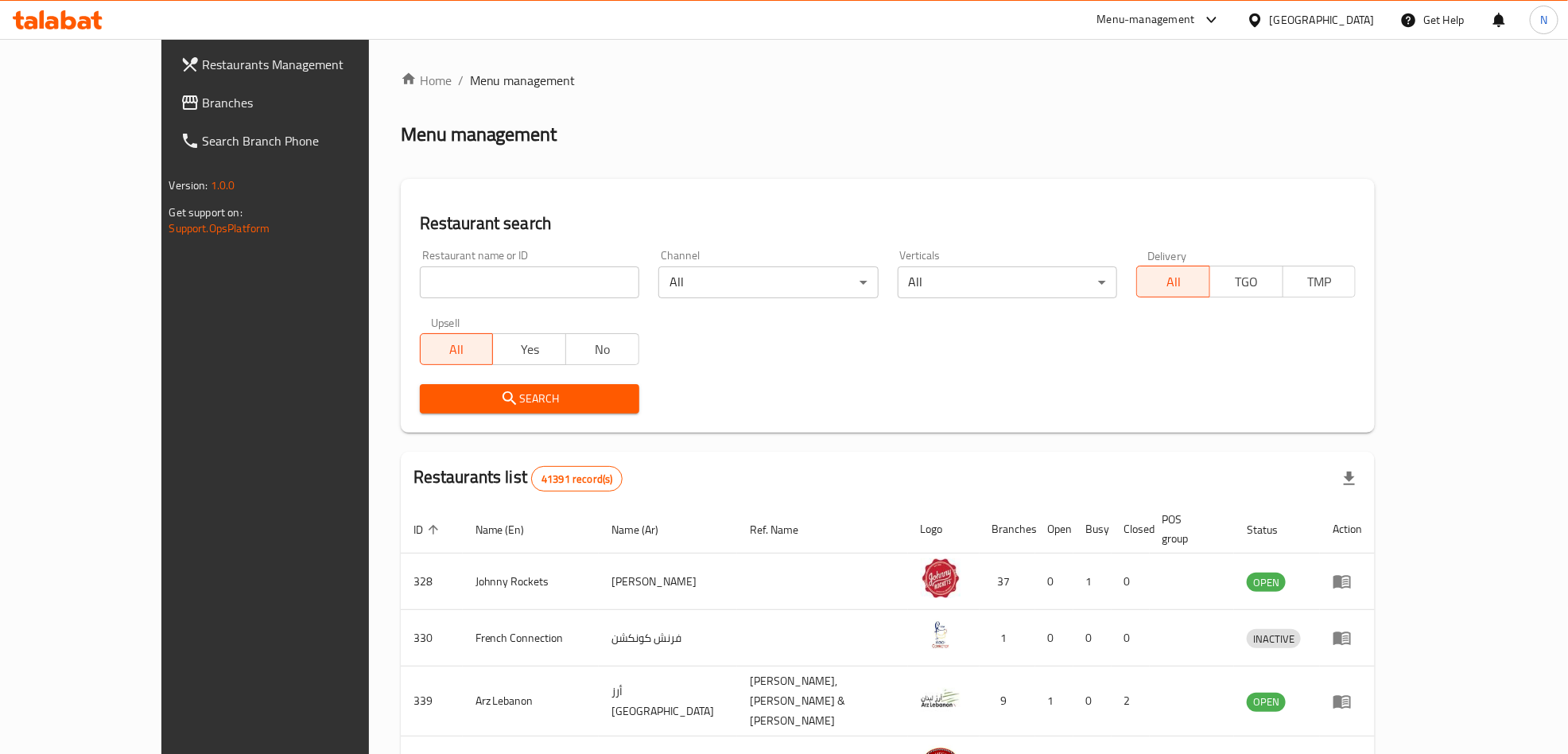
click at [564, 418] on div "Search" at bounding box center [530, 398] width 239 height 49
click at [1288, 41] on div "Home / Menu management Menu management Restaurant search Restaurant name or ID …" at bounding box center [888, 628] width 1039 height 1179
click at [1311, 25] on div "United Arab Emirates" at bounding box center [1322, 20] width 105 height 18
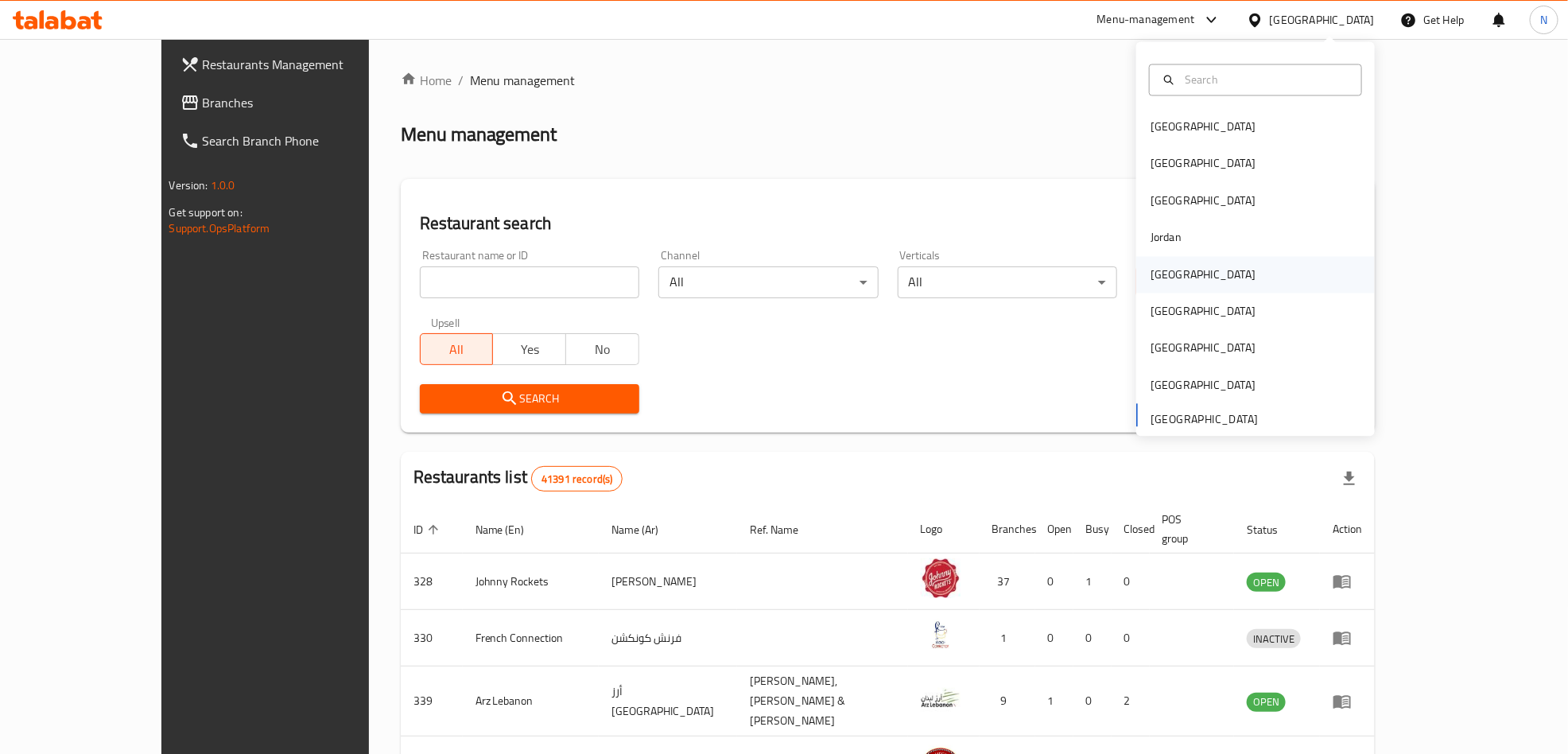
click at [1151, 268] on div "[GEOGRAPHIC_DATA]" at bounding box center [1203, 274] width 105 height 18
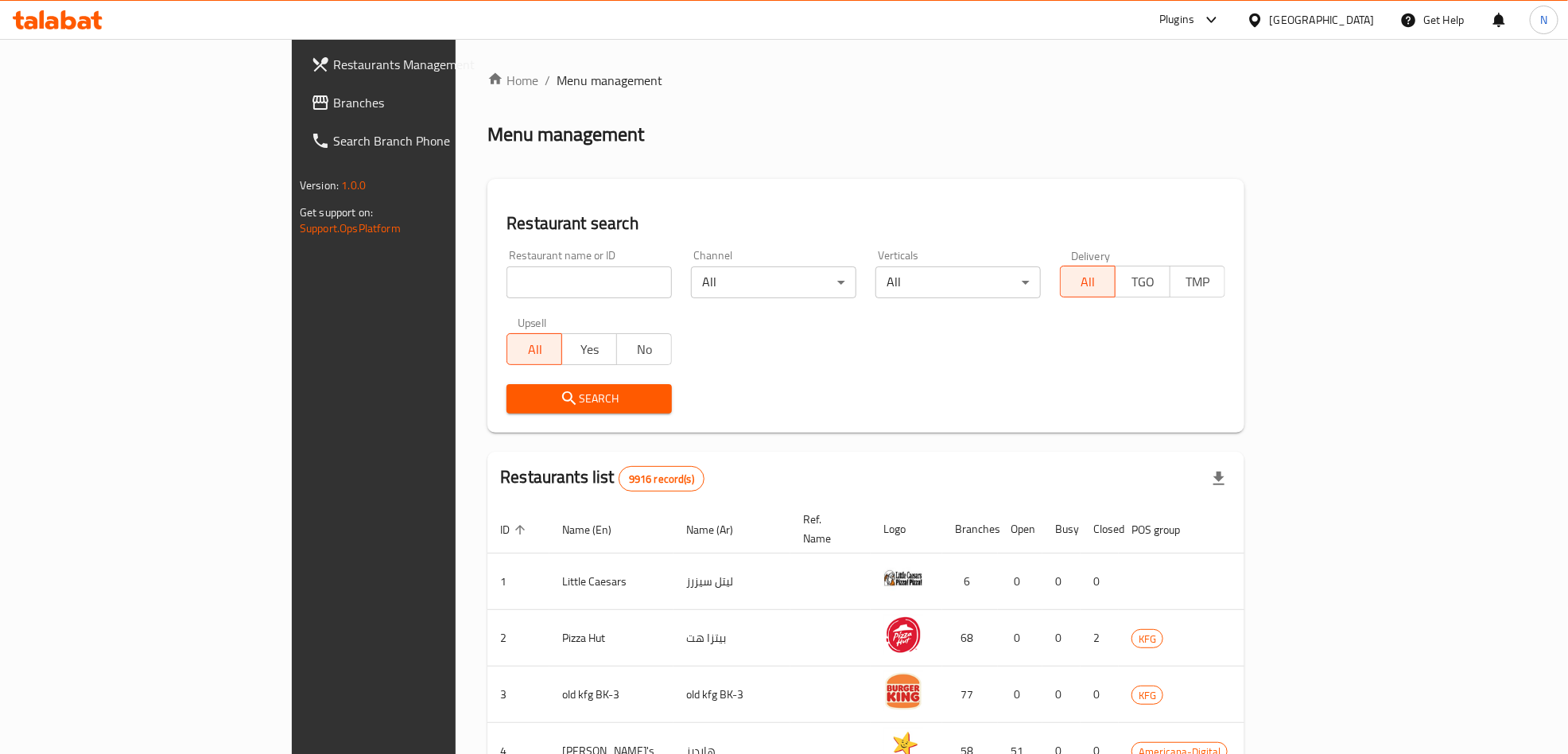
drag, startPoint x: 108, startPoint y: 100, endPoint x: 73, endPoint y: 110, distance: 36.4
click at [334, 100] on span "Branches" at bounding box center [437, 103] width 208 height 19
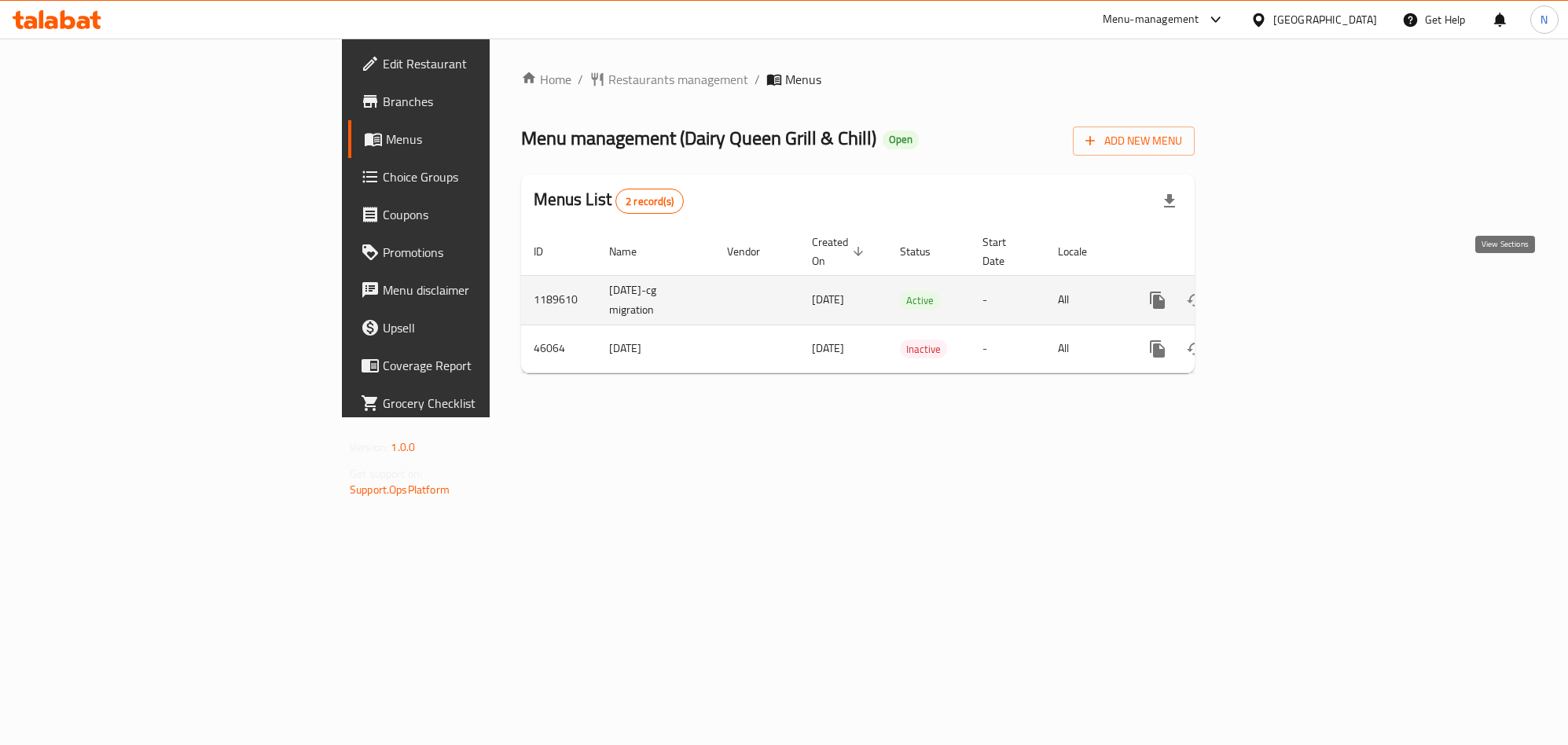
click at [1280, 291] on icon "enhanced table" at bounding box center [1272, 301] width 19 height 19
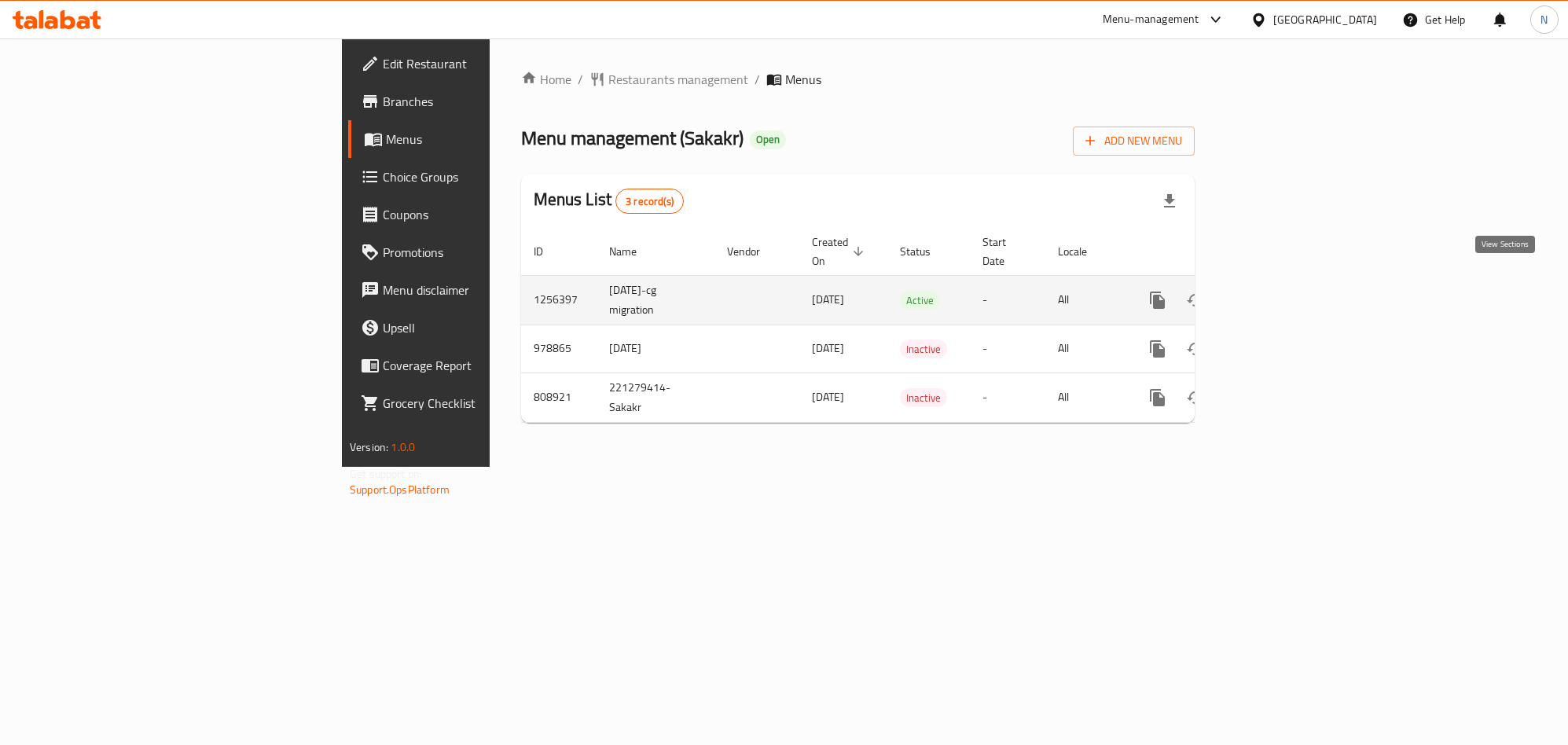
click at [1290, 282] on link "enhanced table" at bounding box center [1271, 300] width 38 height 38
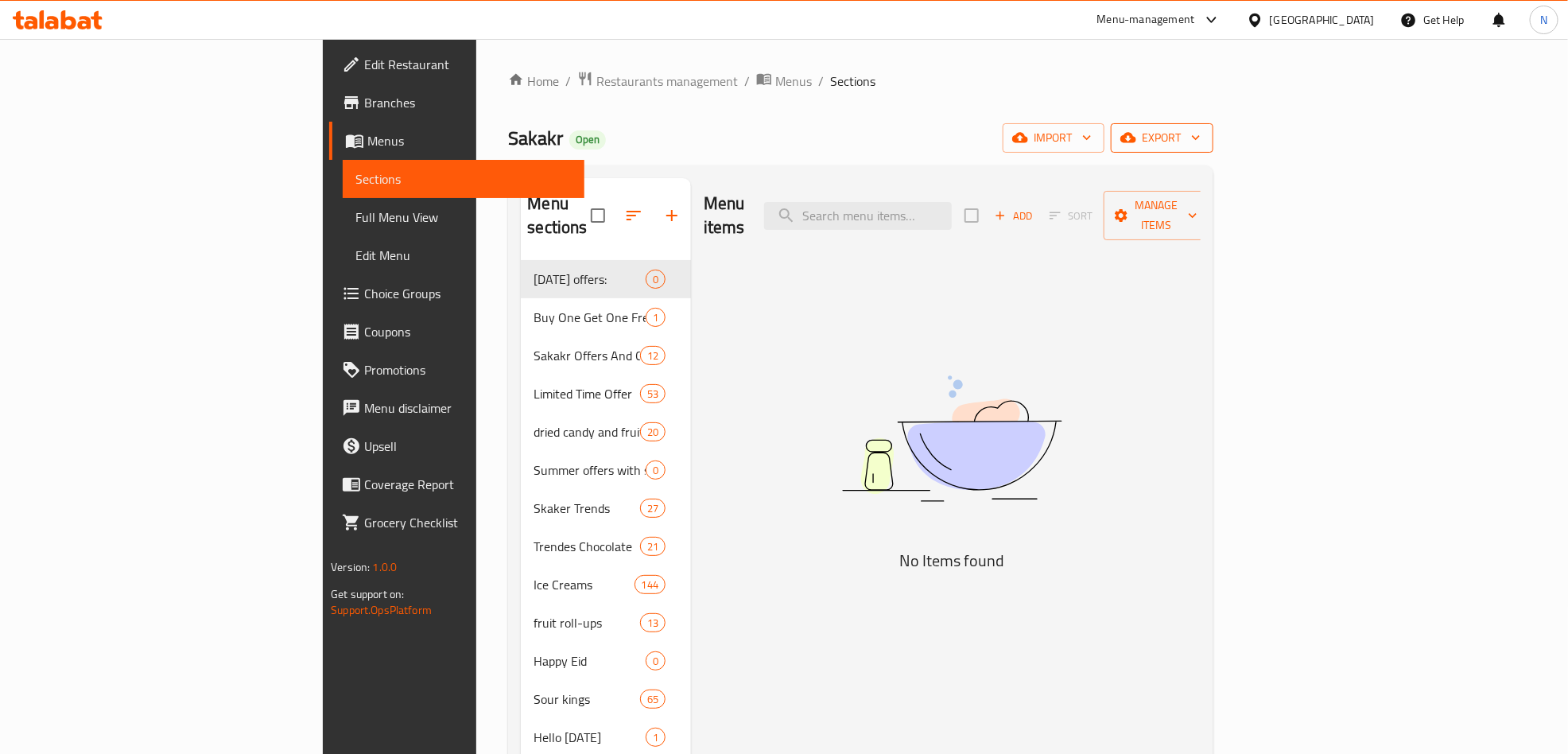
click at [1204, 130] on icon "button" at bounding box center [1196, 138] width 16 height 16
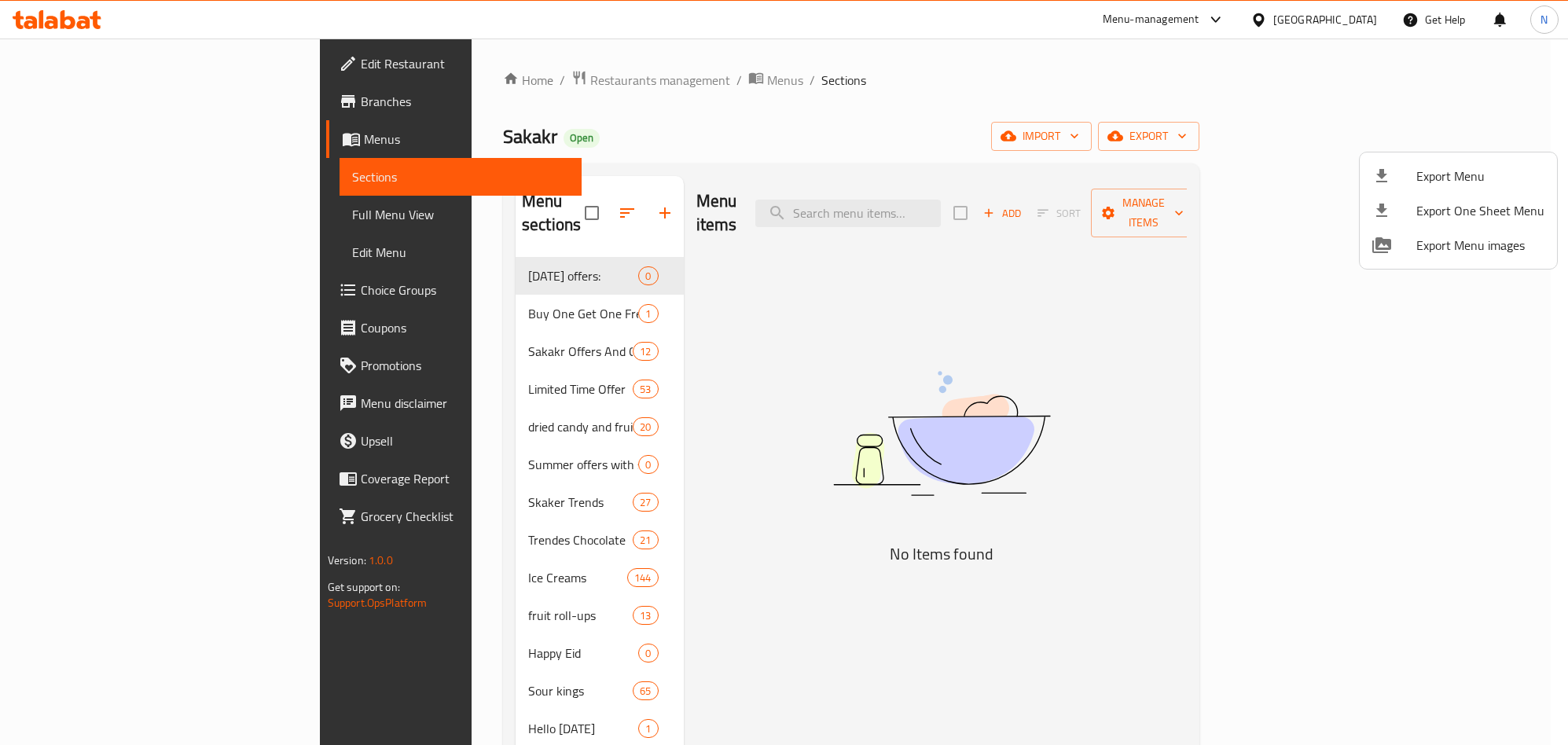
click at [1455, 160] on li "Export Menu" at bounding box center [1459, 177] width 198 height 35
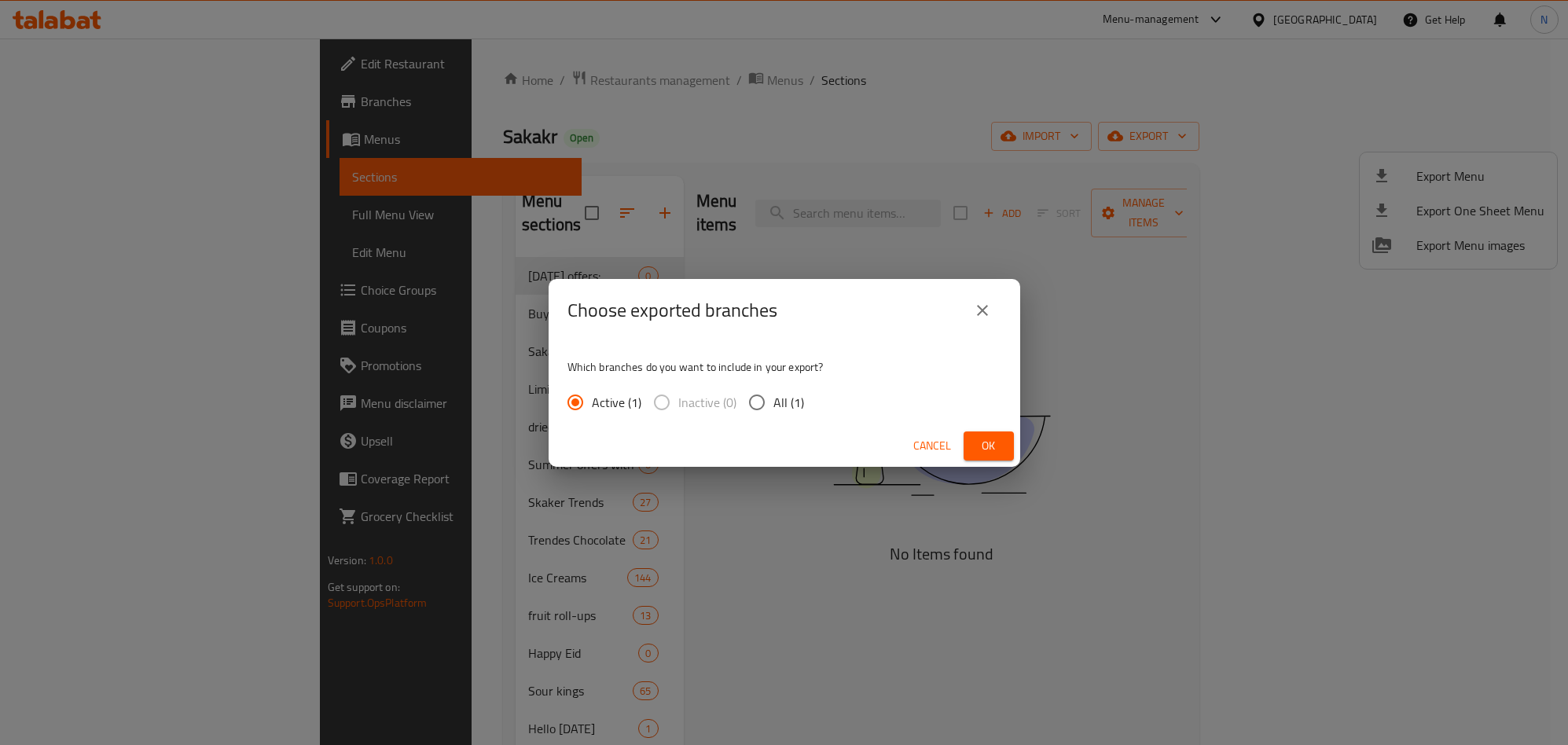
click at [795, 407] on span "All (1)" at bounding box center [788, 402] width 31 height 19
click at [773, 407] on input "All (1)" at bounding box center [757, 402] width 33 height 33
radio input "true"
click at [982, 450] on span "Ok" at bounding box center [988, 446] width 25 height 19
